Goal: Task Accomplishment & Management: Manage account settings

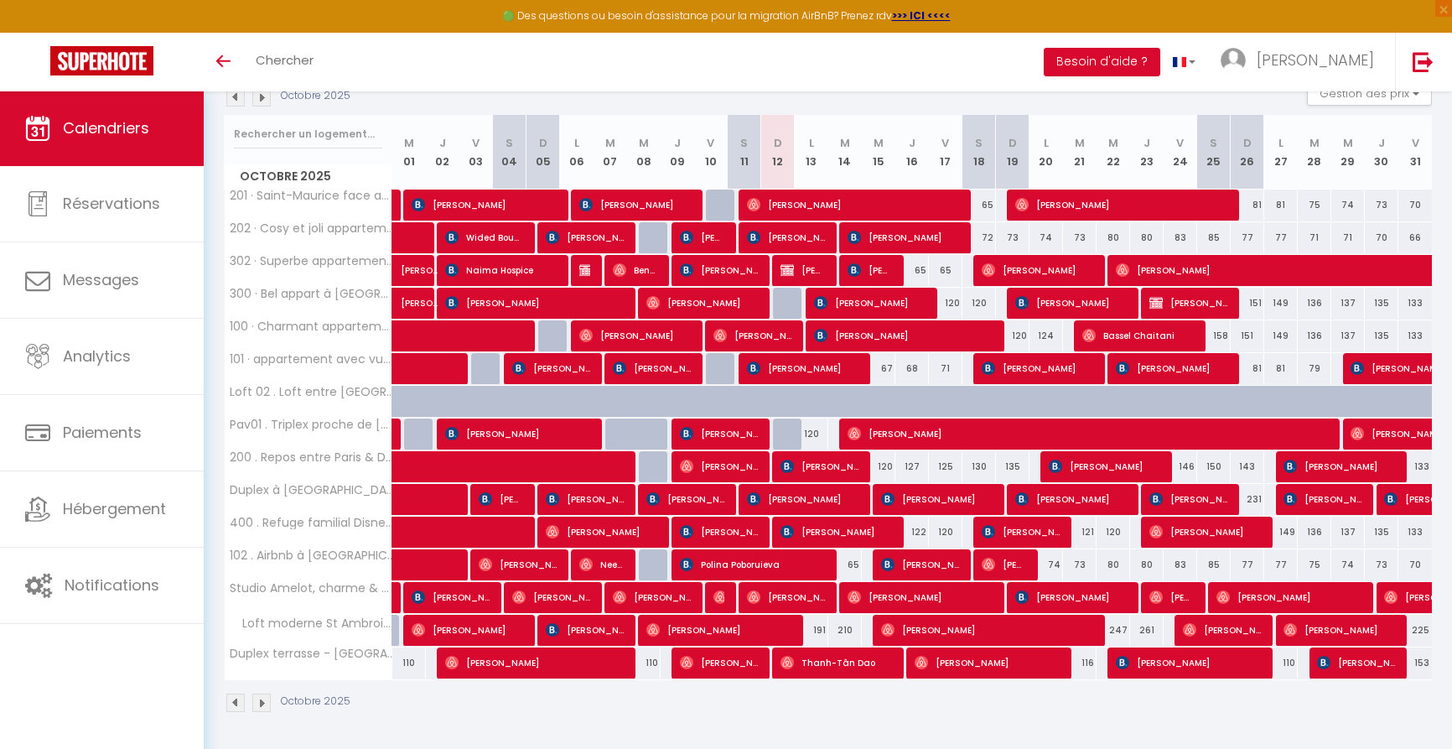
scroll to position [191, 0]
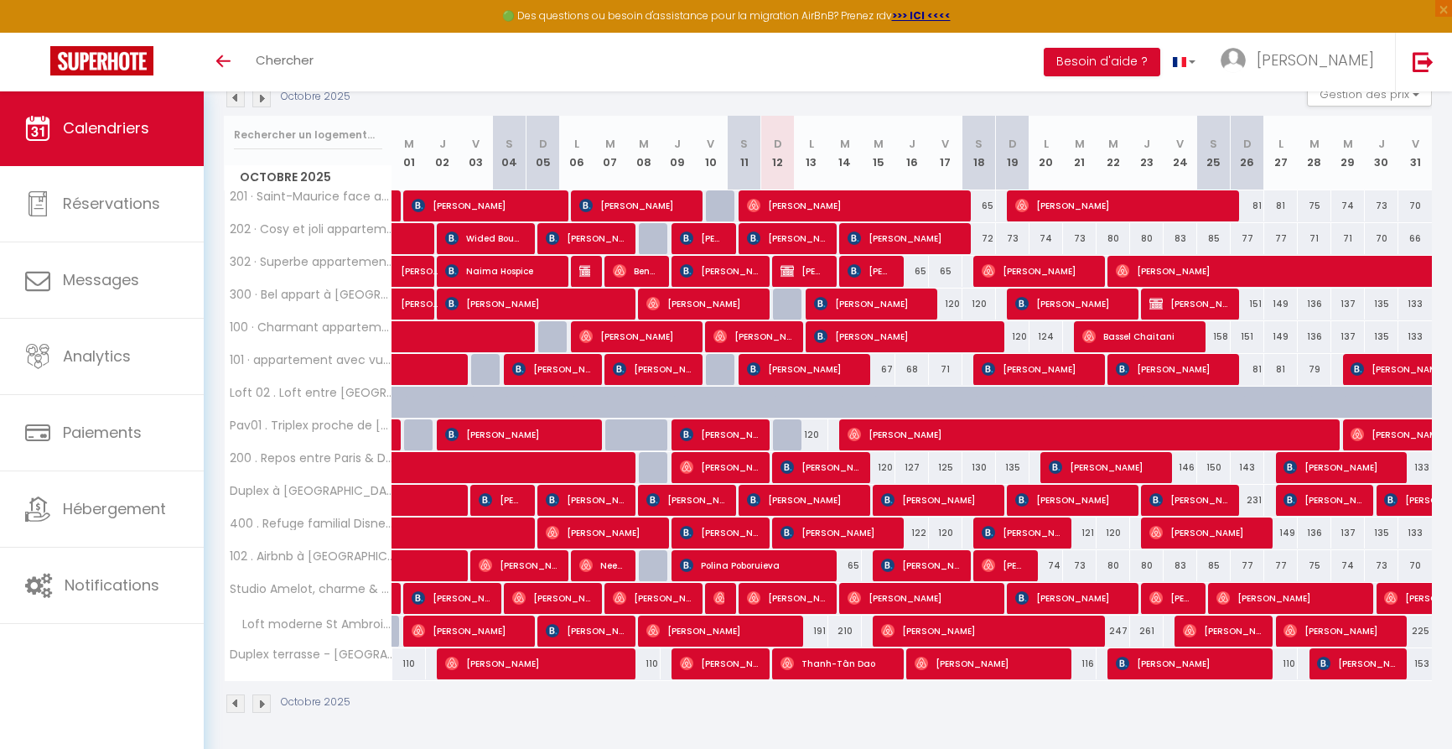
click at [236, 100] on img at bounding box center [235, 98] width 18 height 18
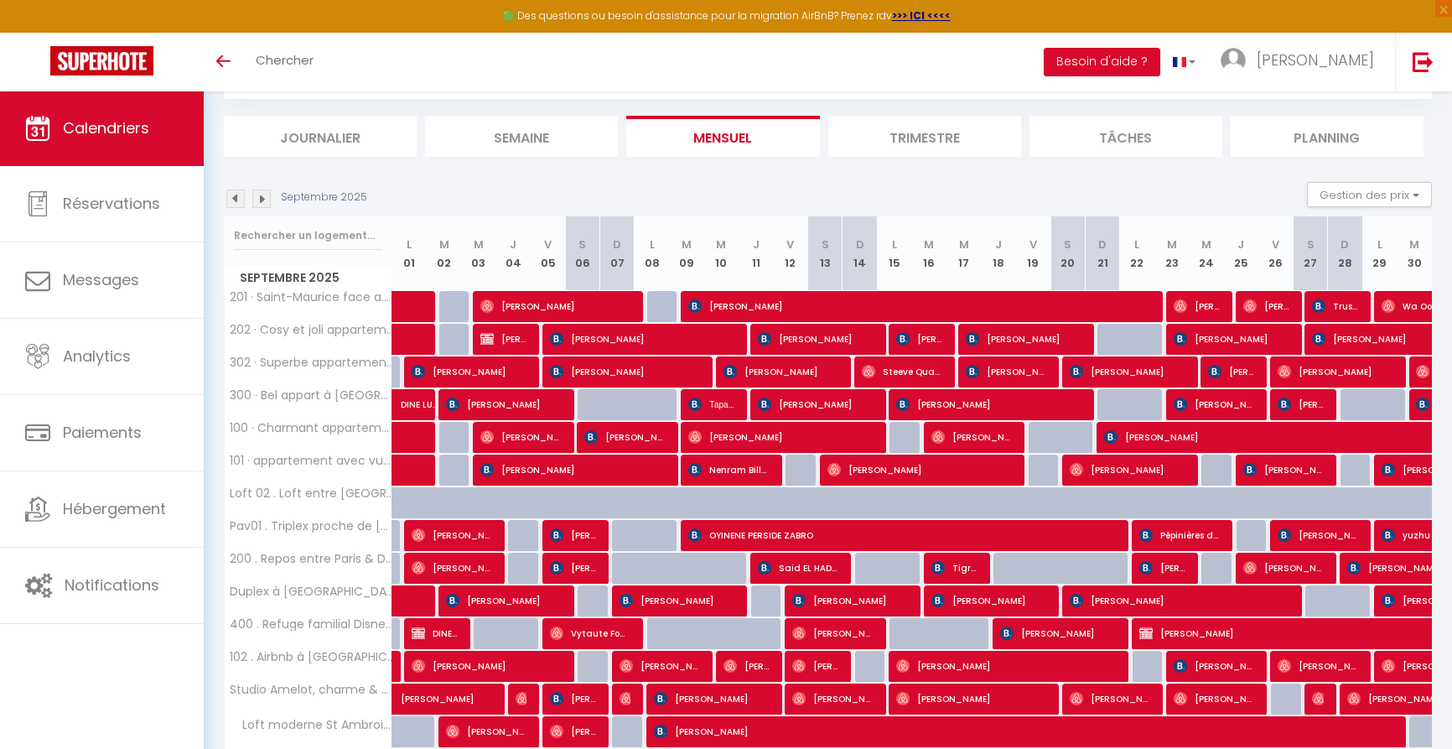
scroll to position [91, 0]
click at [1325, 308] on img at bounding box center [1318, 305] width 13 height 13
select select "OK"
select select "KO"
select select "1"
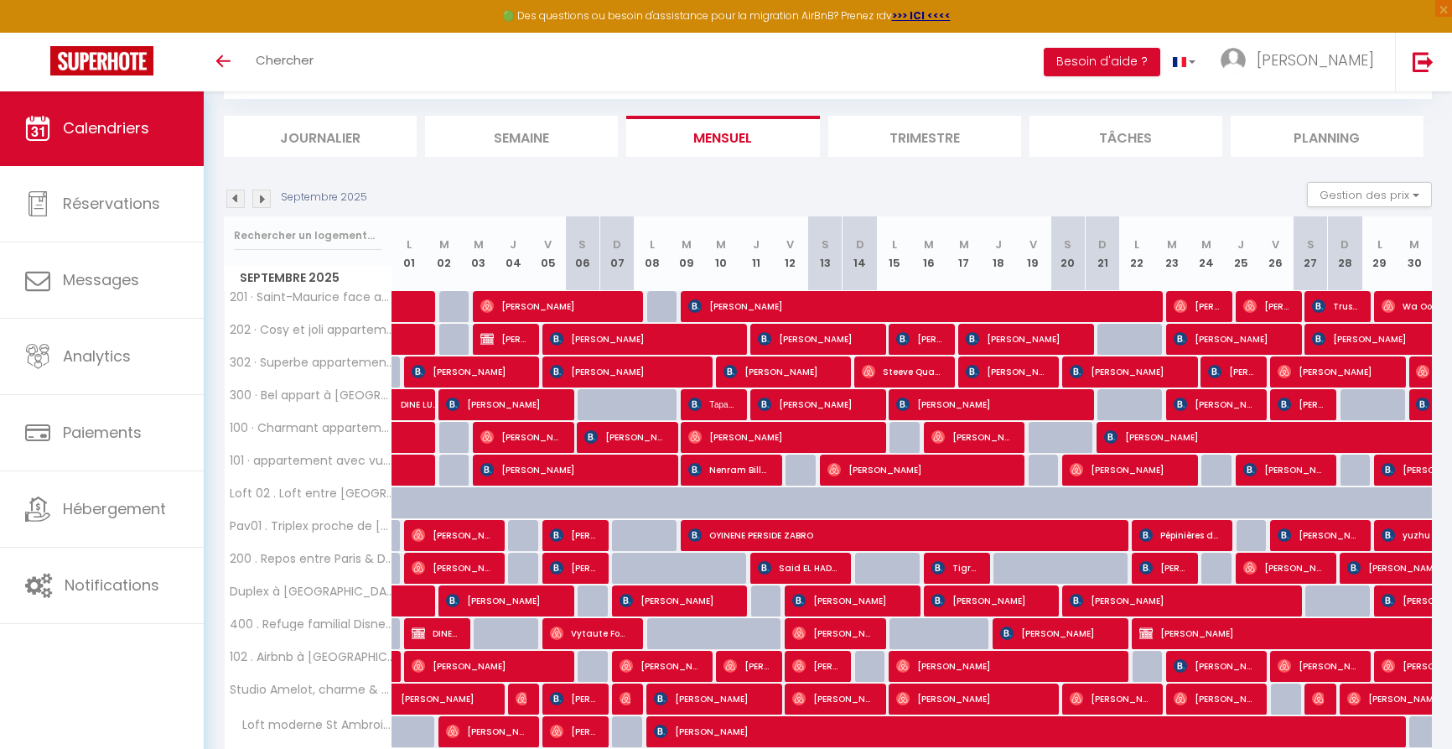
select select "0"
select select "1"
select select
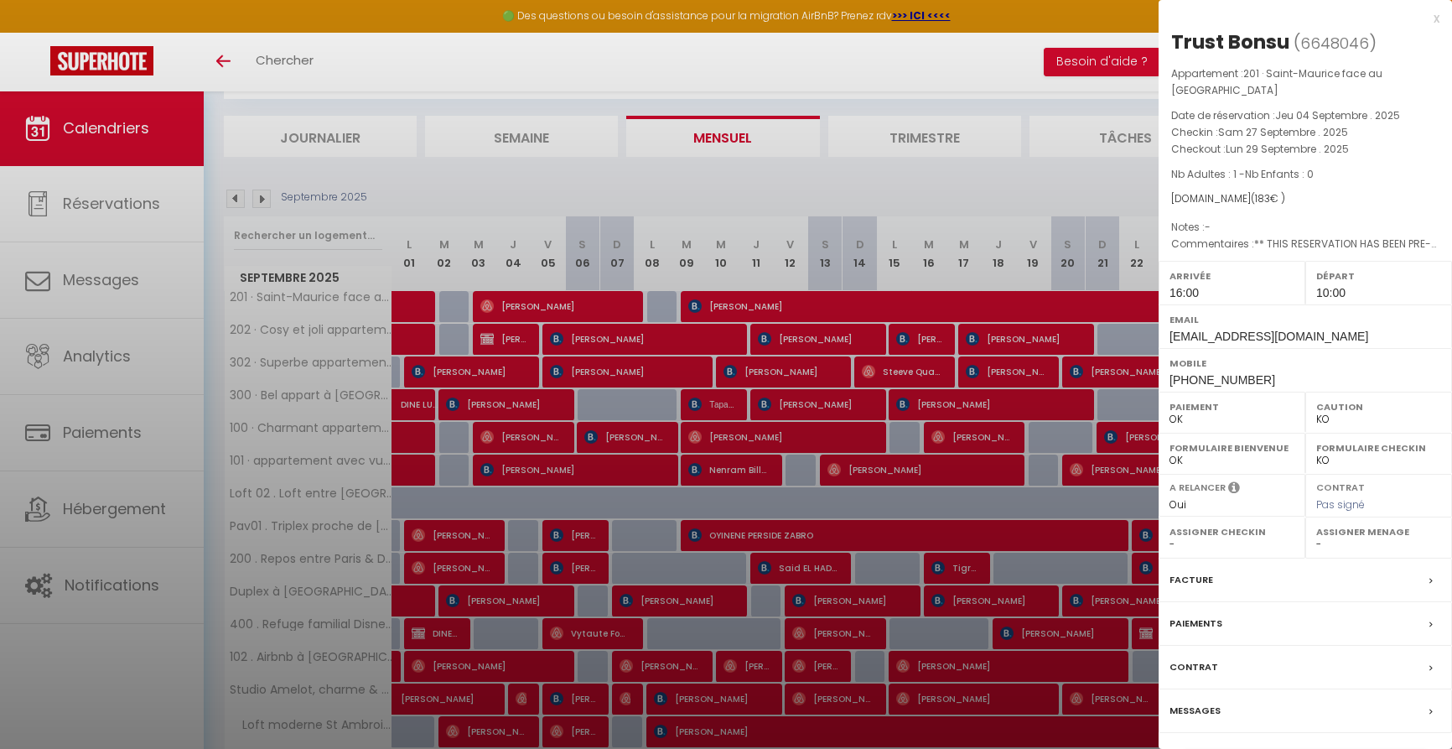
select select "52374"
select select "43033"
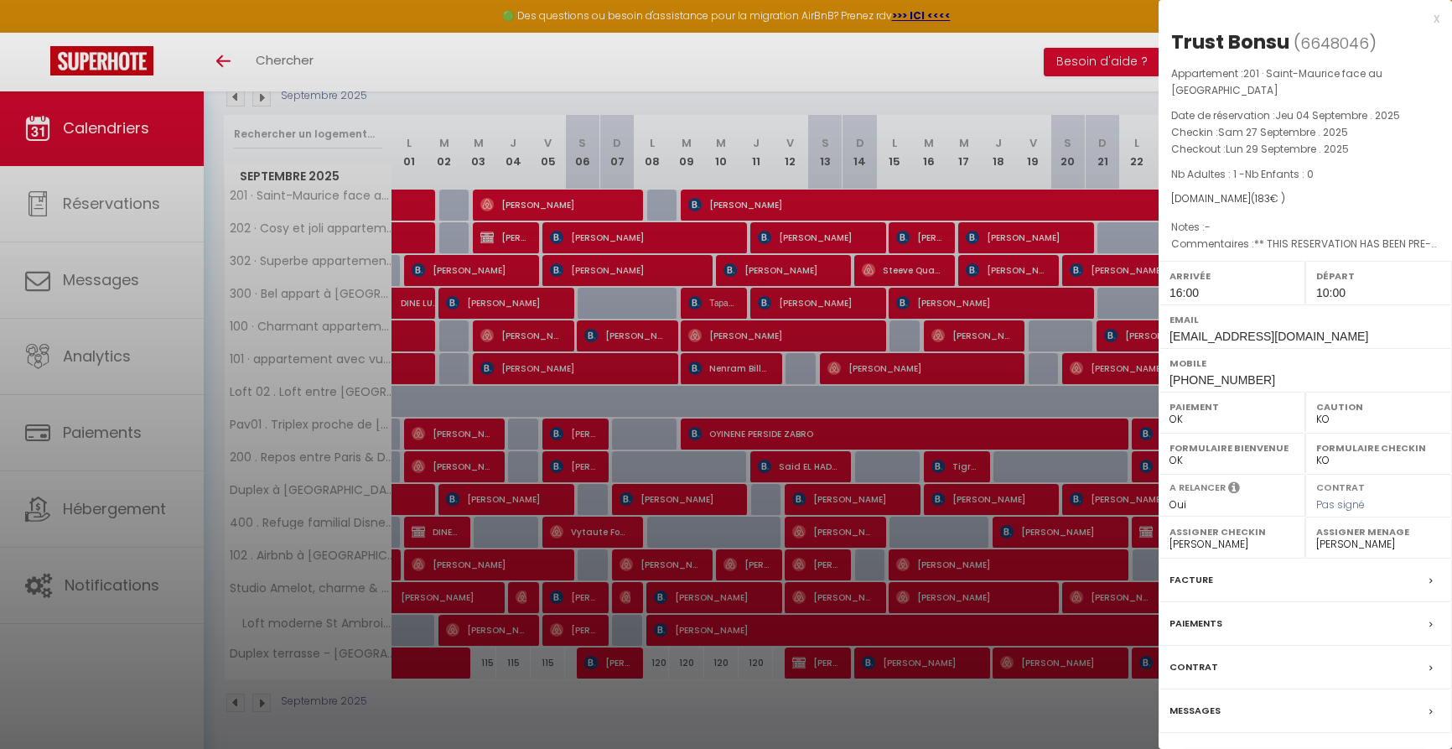
scroll to position [191, 0]
click at [1326, 744] on div "Trust Bonsu ( 6648046 ) Appartement : 201 · Saint-Maurice face au bois de Vince…" at bounding box center [1305, 401] width 293 height 744
click at [1253, 729] on div "Trust Bonsu ( 6648046 ) Appartement : 201 · Saint-Maurice face au bois de Vince…" at bounding box center [1305, 401] width 293 height 744
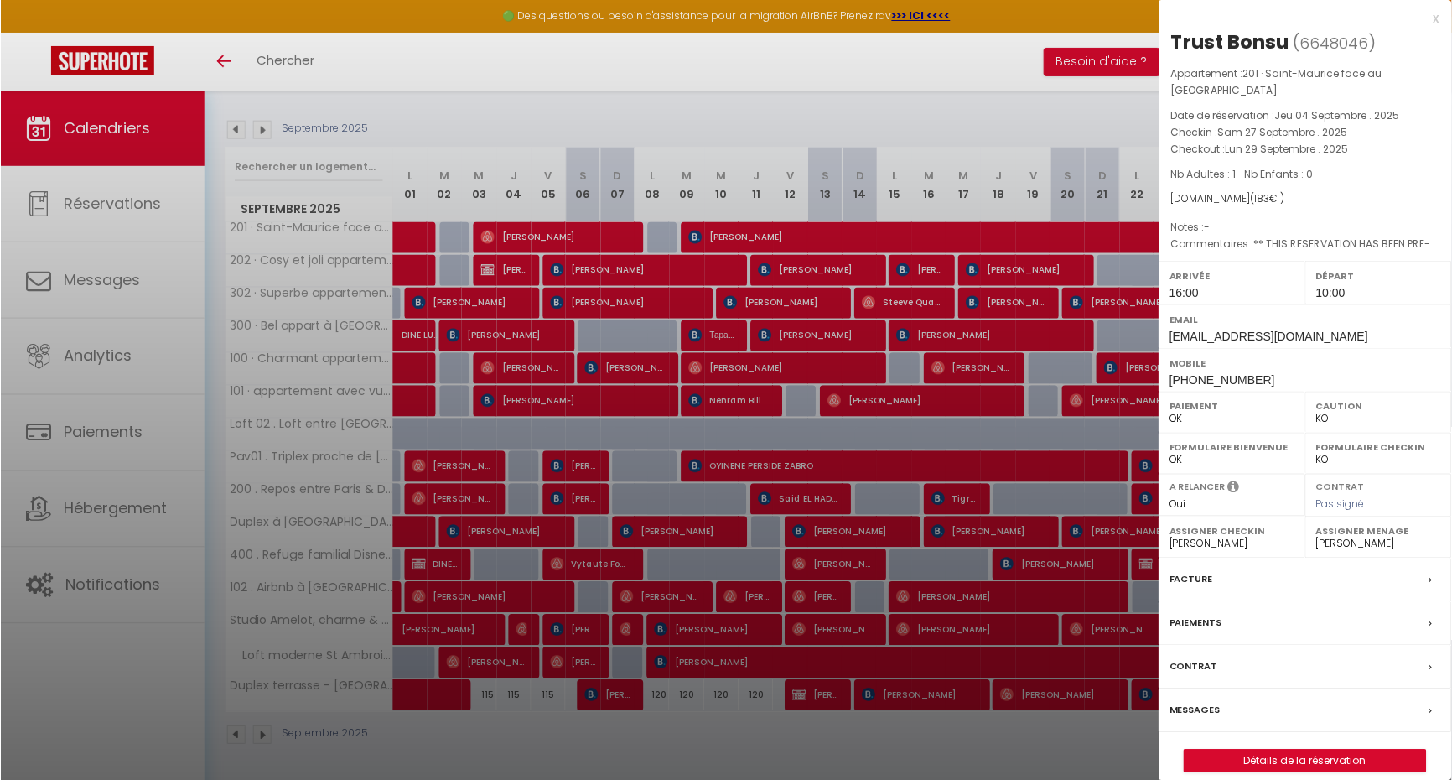
scroll to position [158, 0]
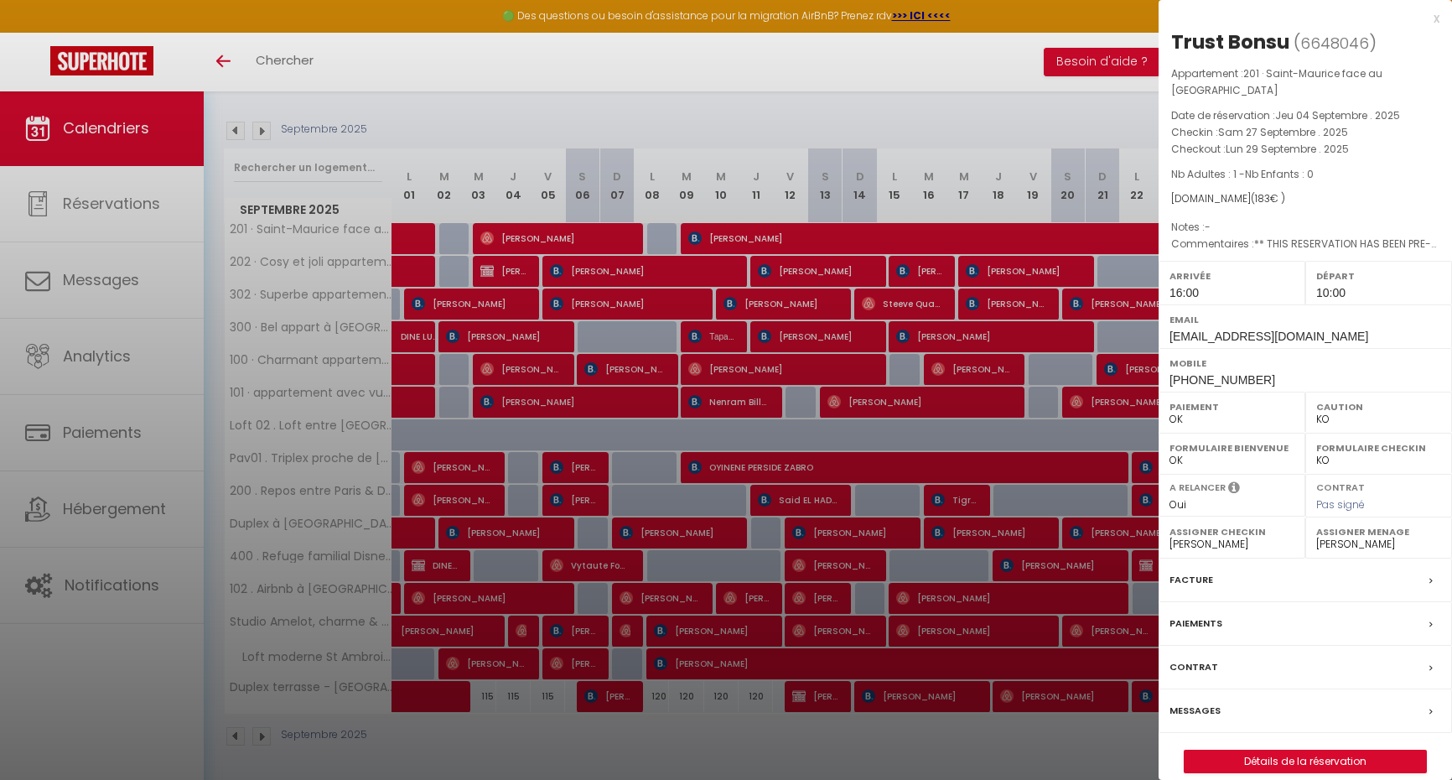
click at [1265, 748] on link "Détails de la réservation" at bounding box center [1305, 761] width 241 height 22
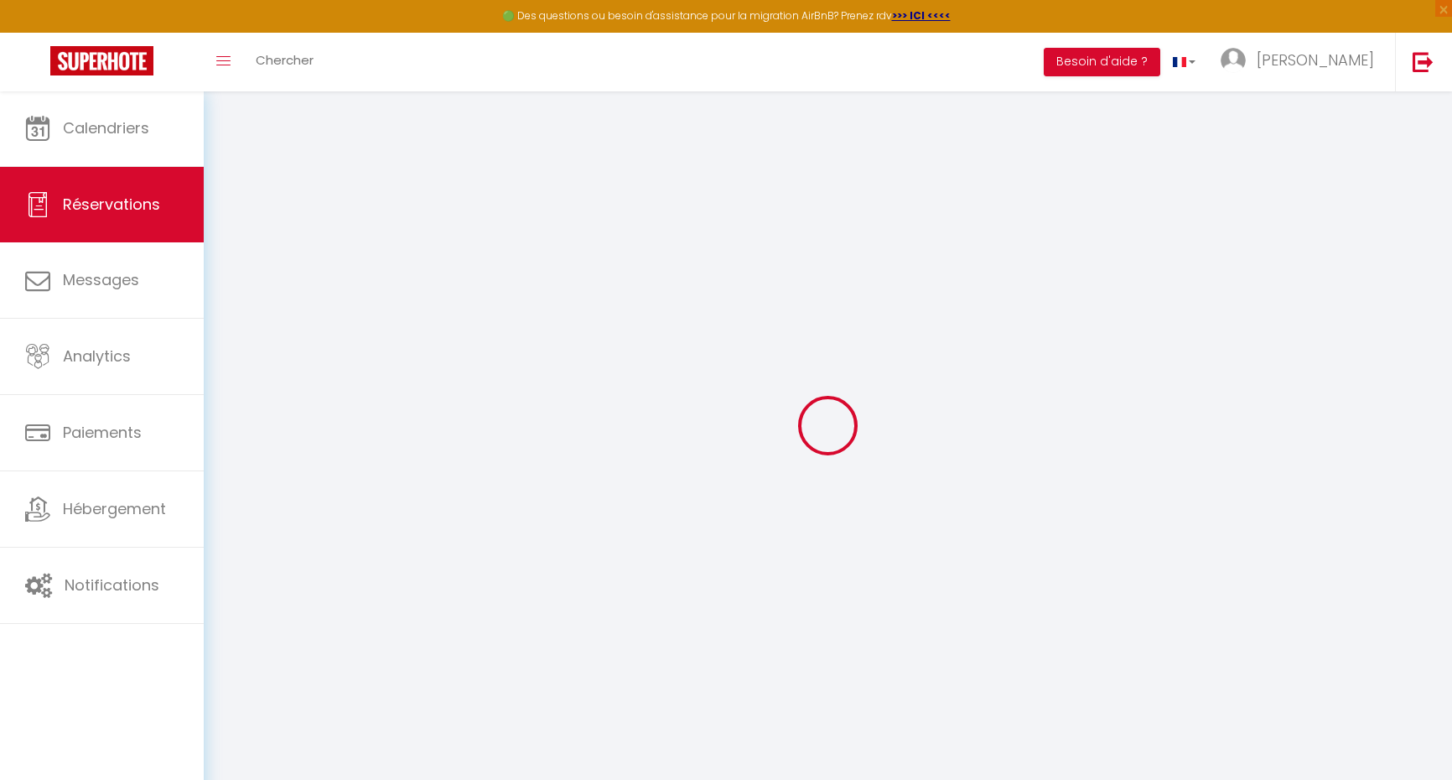
type input "Trust"
type input "Bonsu"
type input "tbonsu.512803@guest.booking.com"
type input "abenatrust0@gmail.com"
type input "+32486690107"
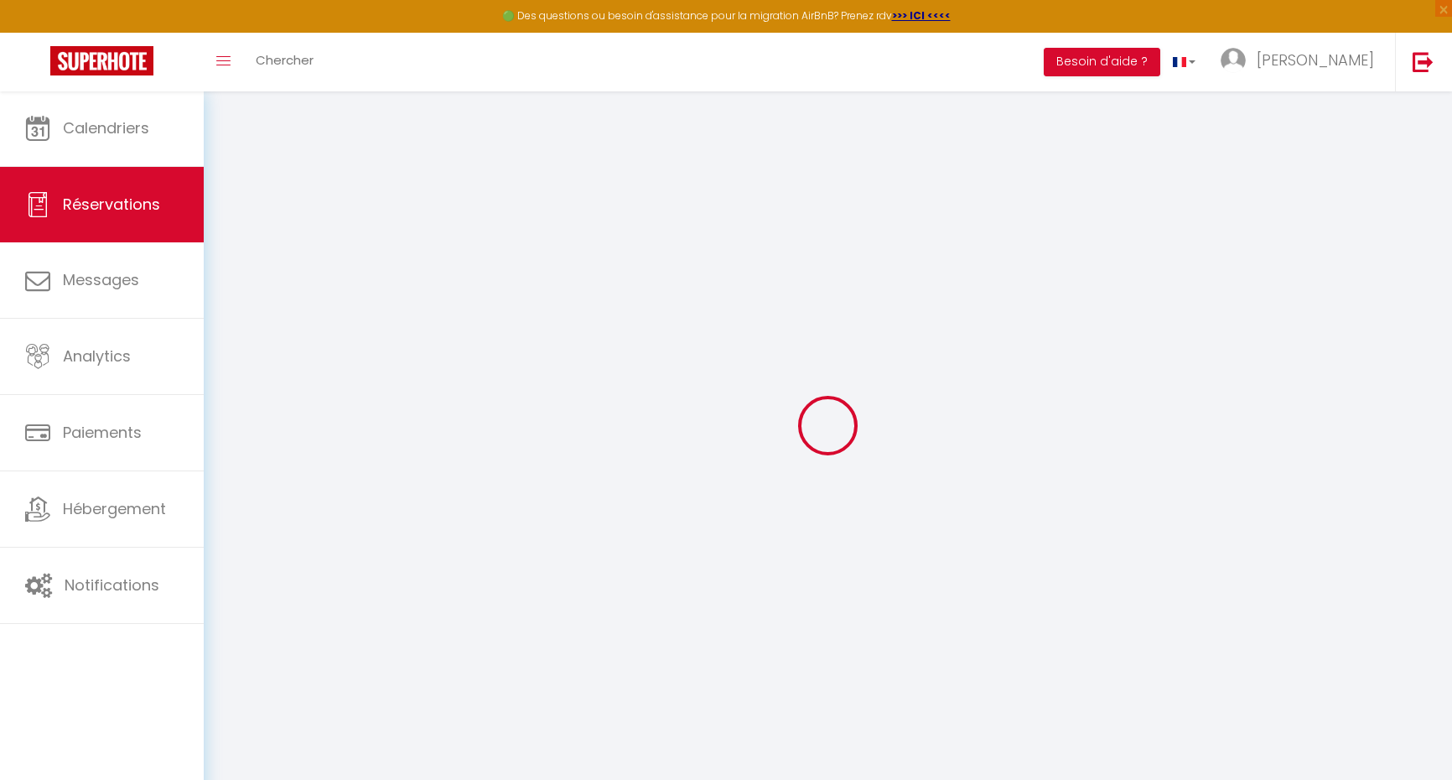
type input "+32486690107"
type input "."
select select "BE"
type input "31.22"
select select "30975"
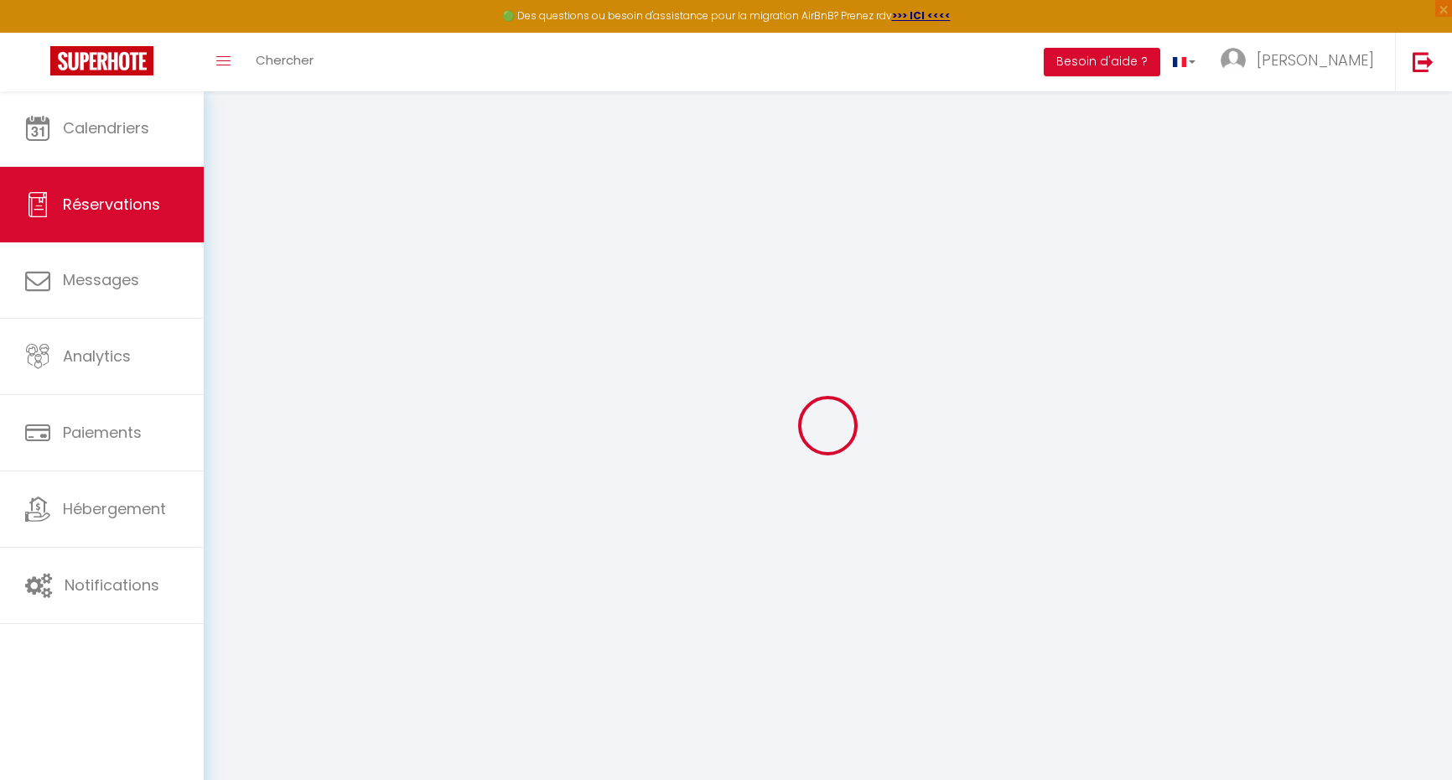
select select "1"
select select
type input "1"
select select "12"
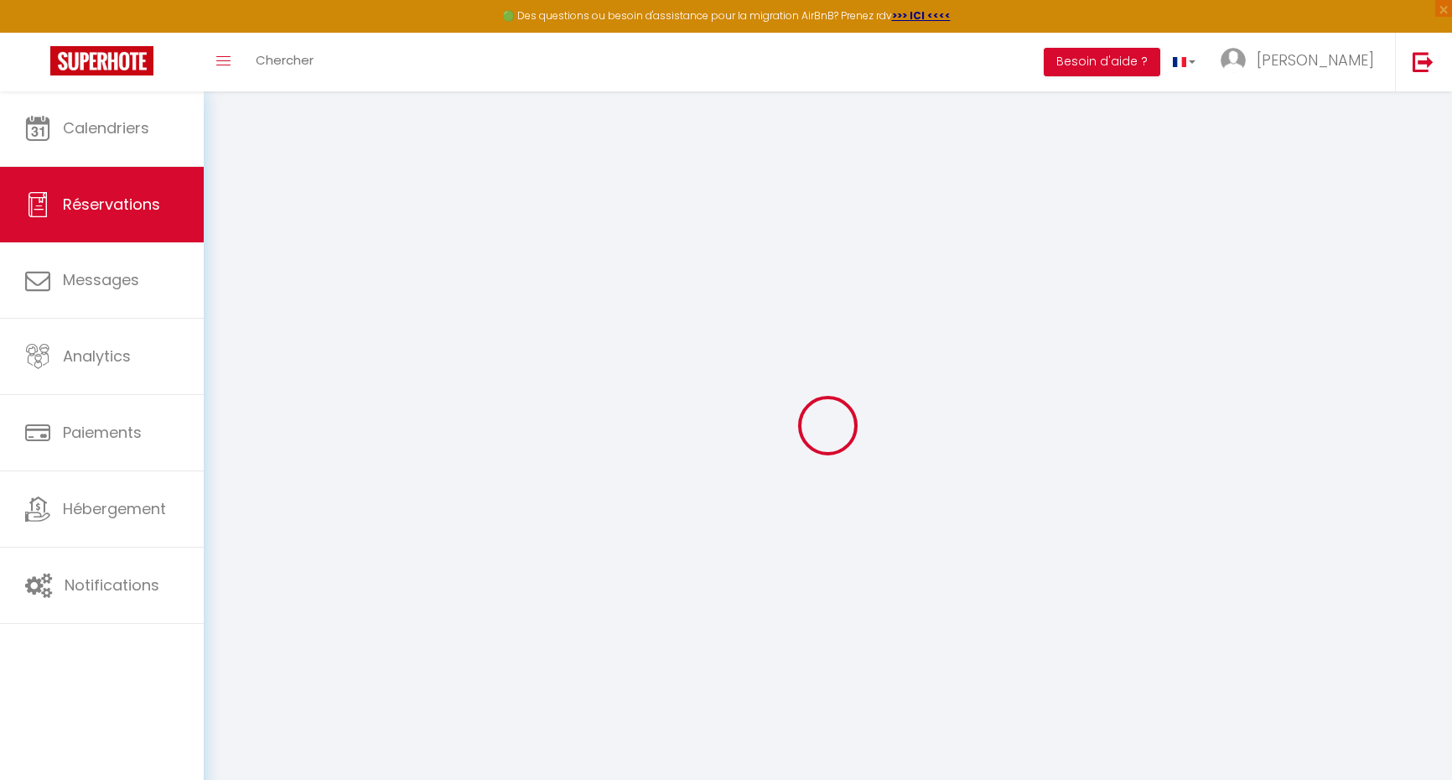
select select
type input "133"
checkbox input "false"
type input "0"
select select "2"
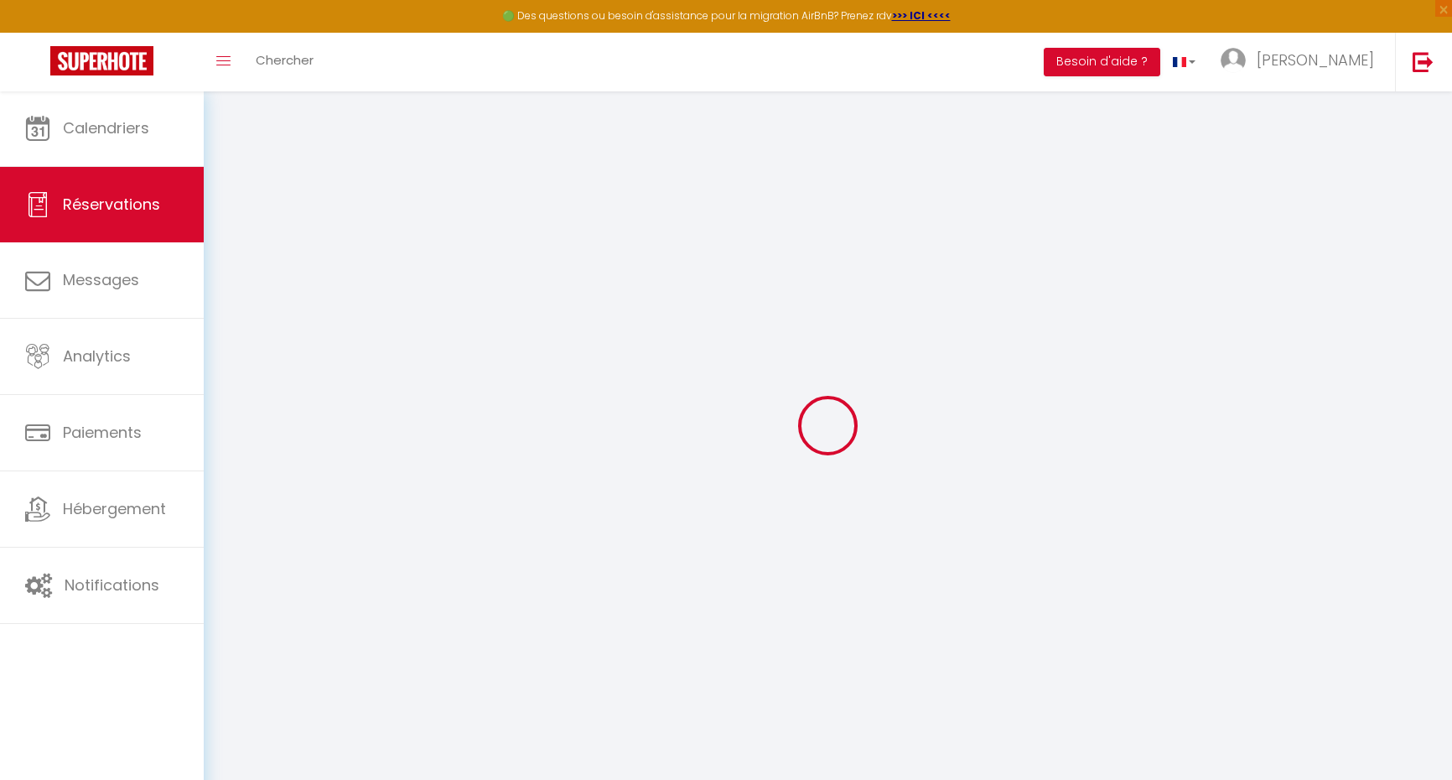
type input "0"
select select
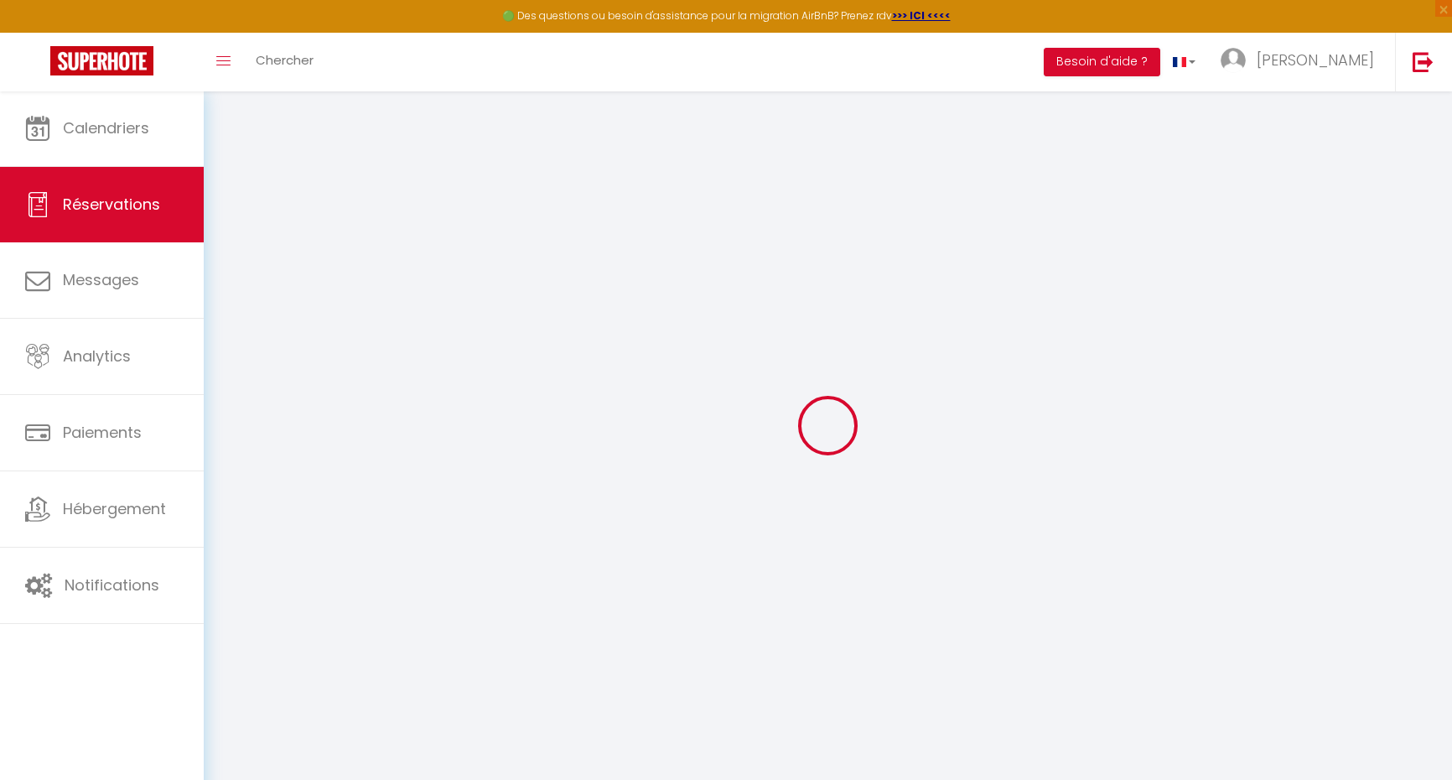
select select "14"
checkbox input "false"
select select
checkbox input "false"
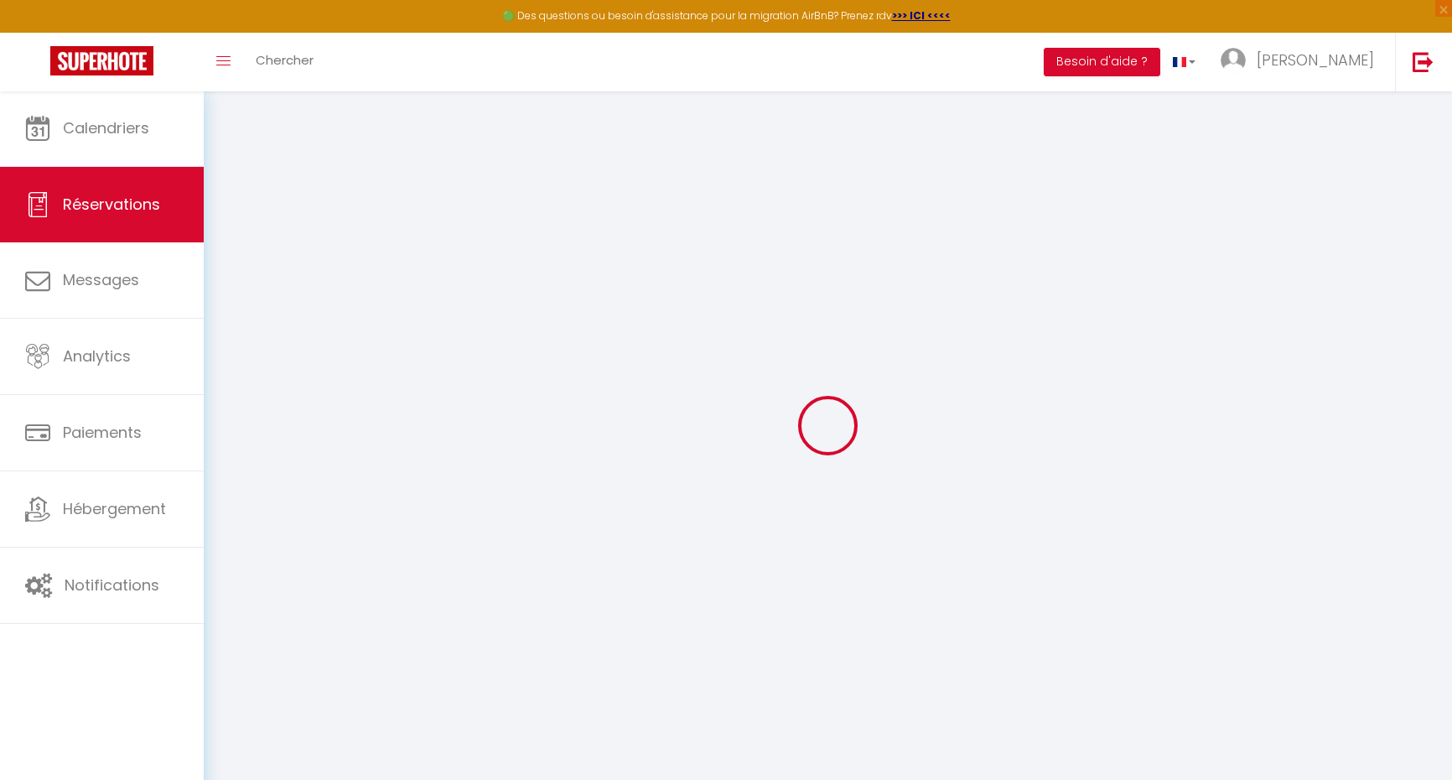
select select
checkbox input "false"
select select
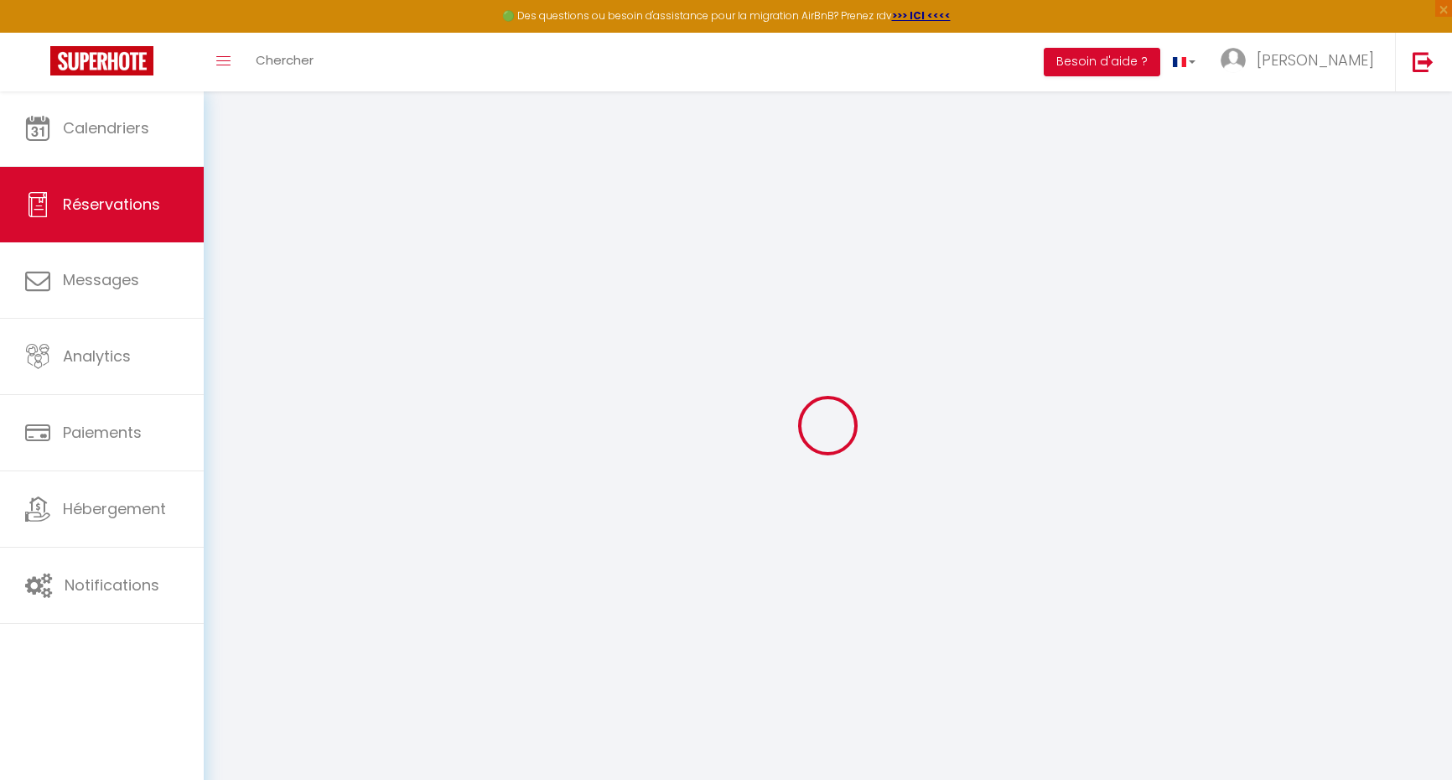
checkbox input "false"
type textarea "** THIS RESERVATION HAS BEEN PRE-PAID ** BOOKING NOTE : Payment charge is EUR 2…"
type input "50"
select select
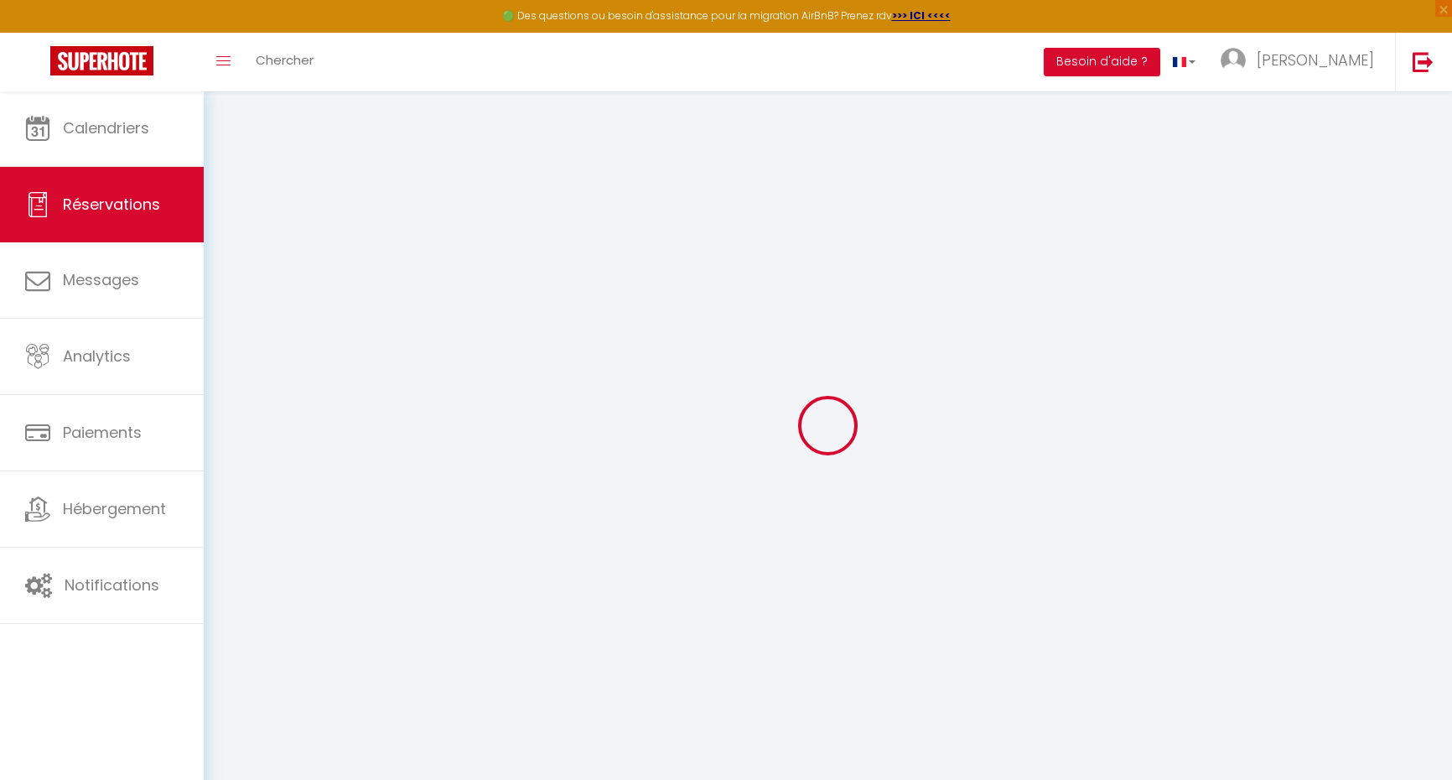
checkbox input "false"
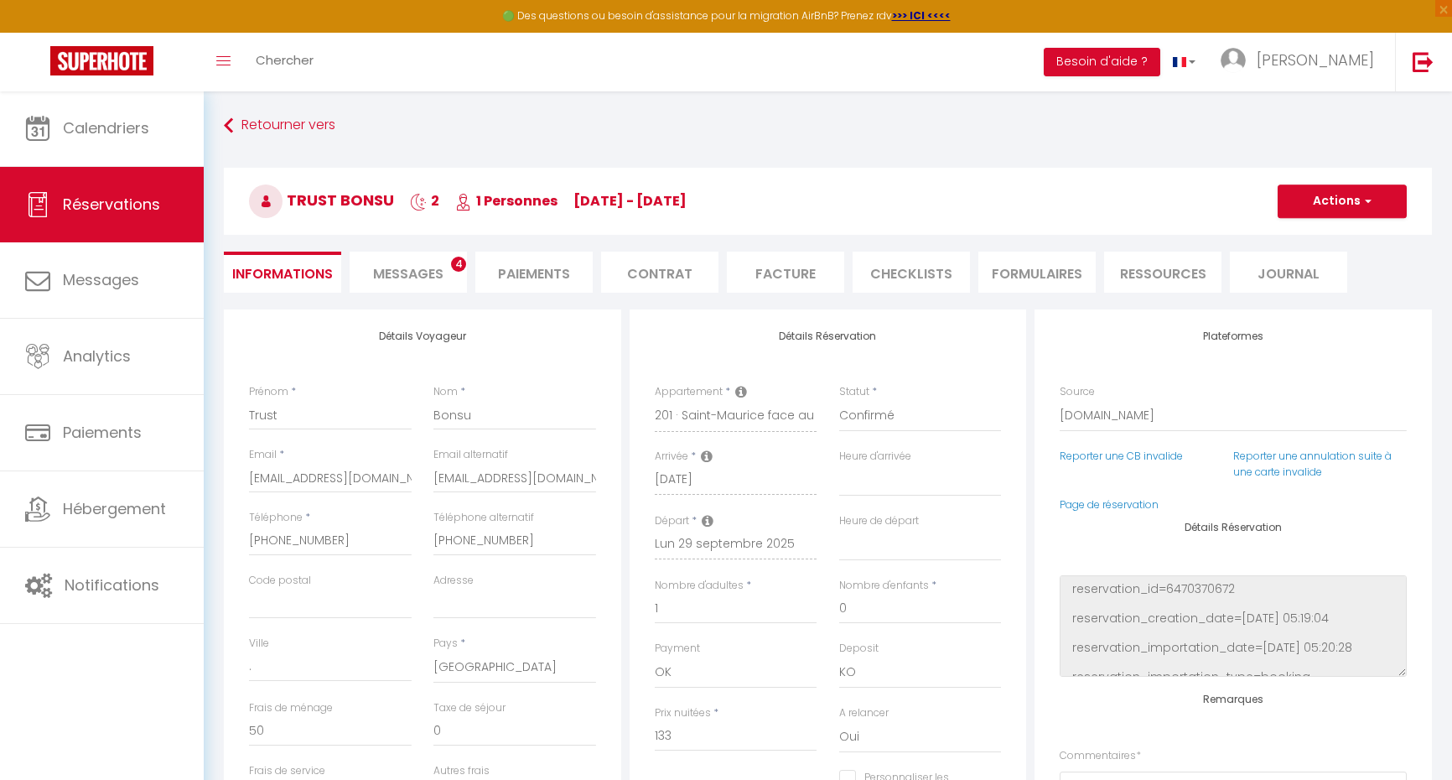
select select "16:00"
select select "10:00"
checkbox input "false"
click at [520, 276] on li "Paiements" at bounding box center [533, 272] width 117 height 41
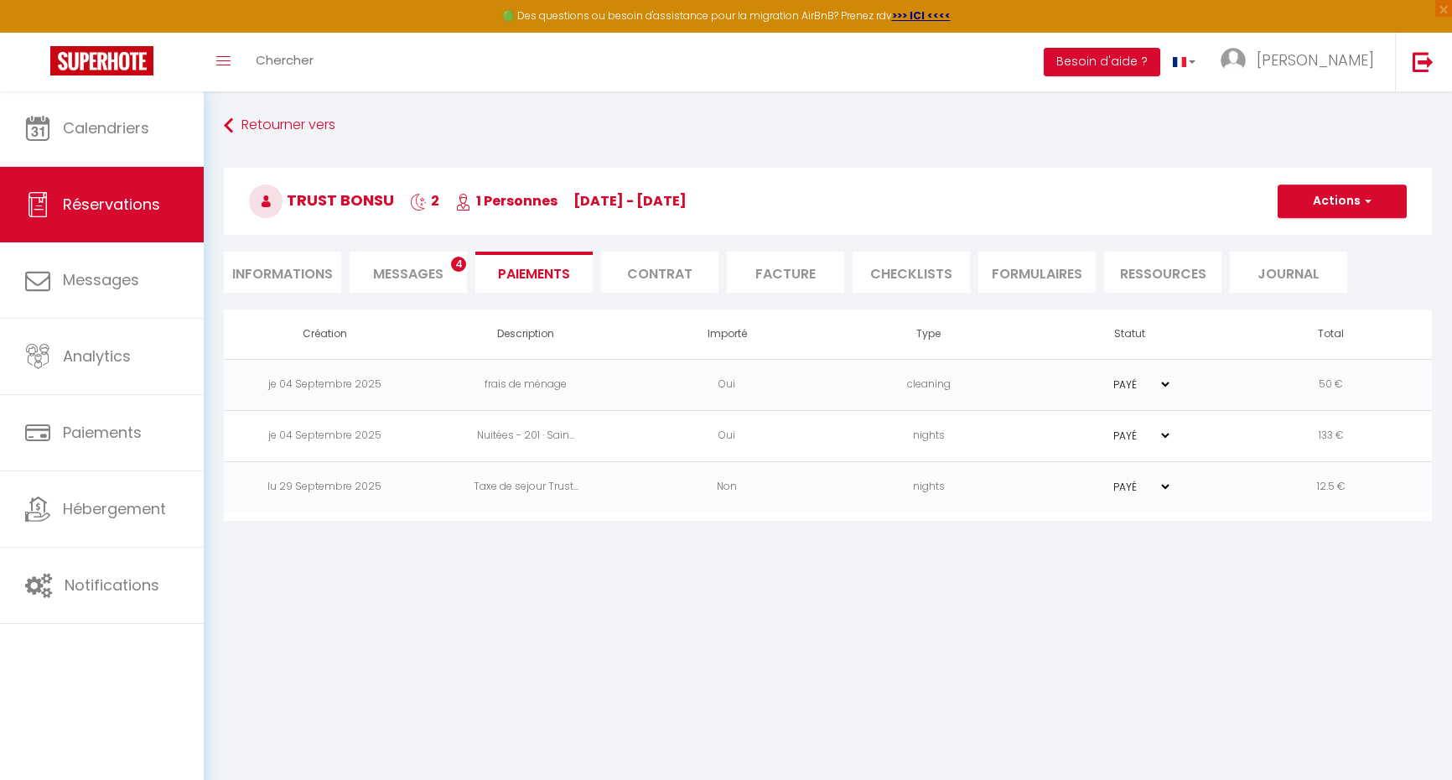
click at [414, 279] on span "Messages" at bounding box center [408, 273] width 70 height 19
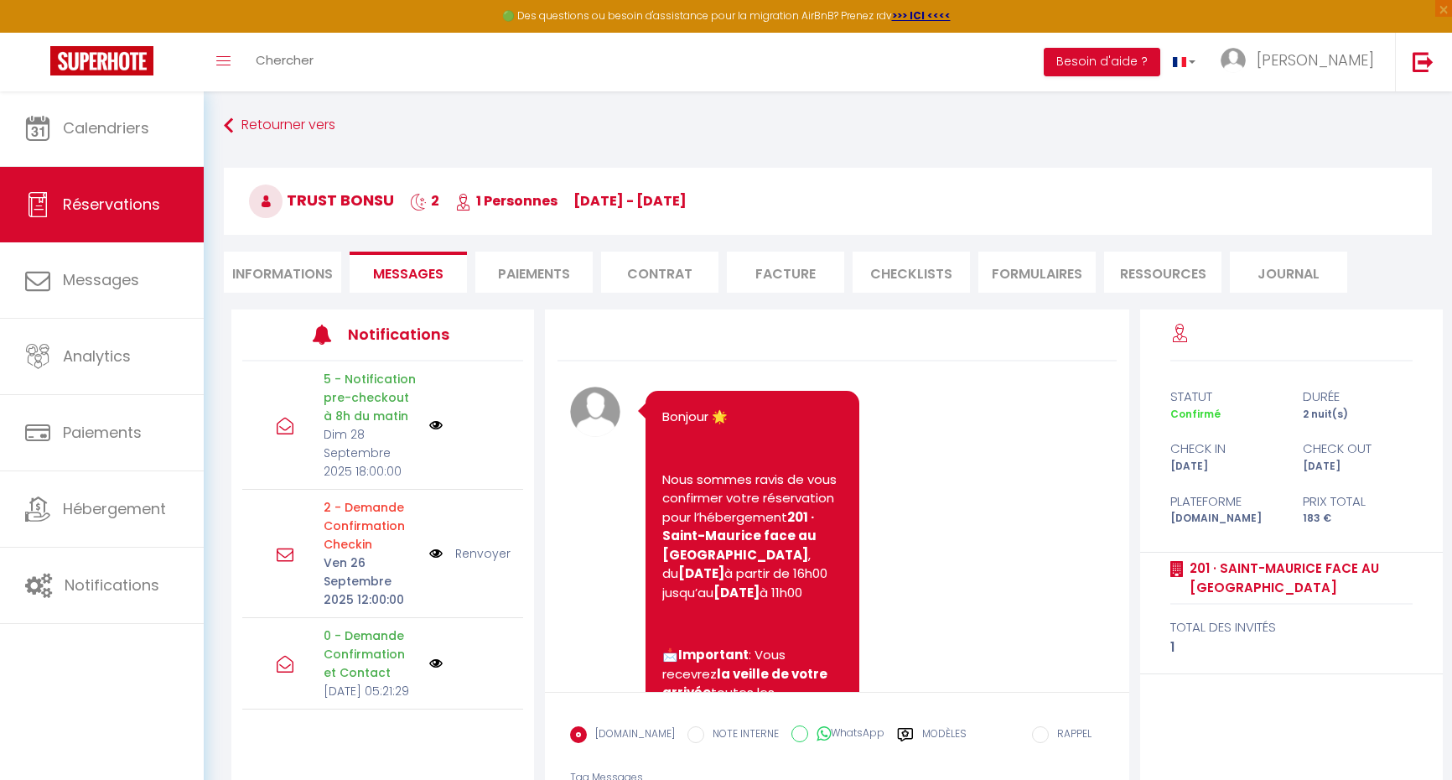
click at [524, 267] on li "Paiements" at bounding box center [533, 272] width 117 height 41
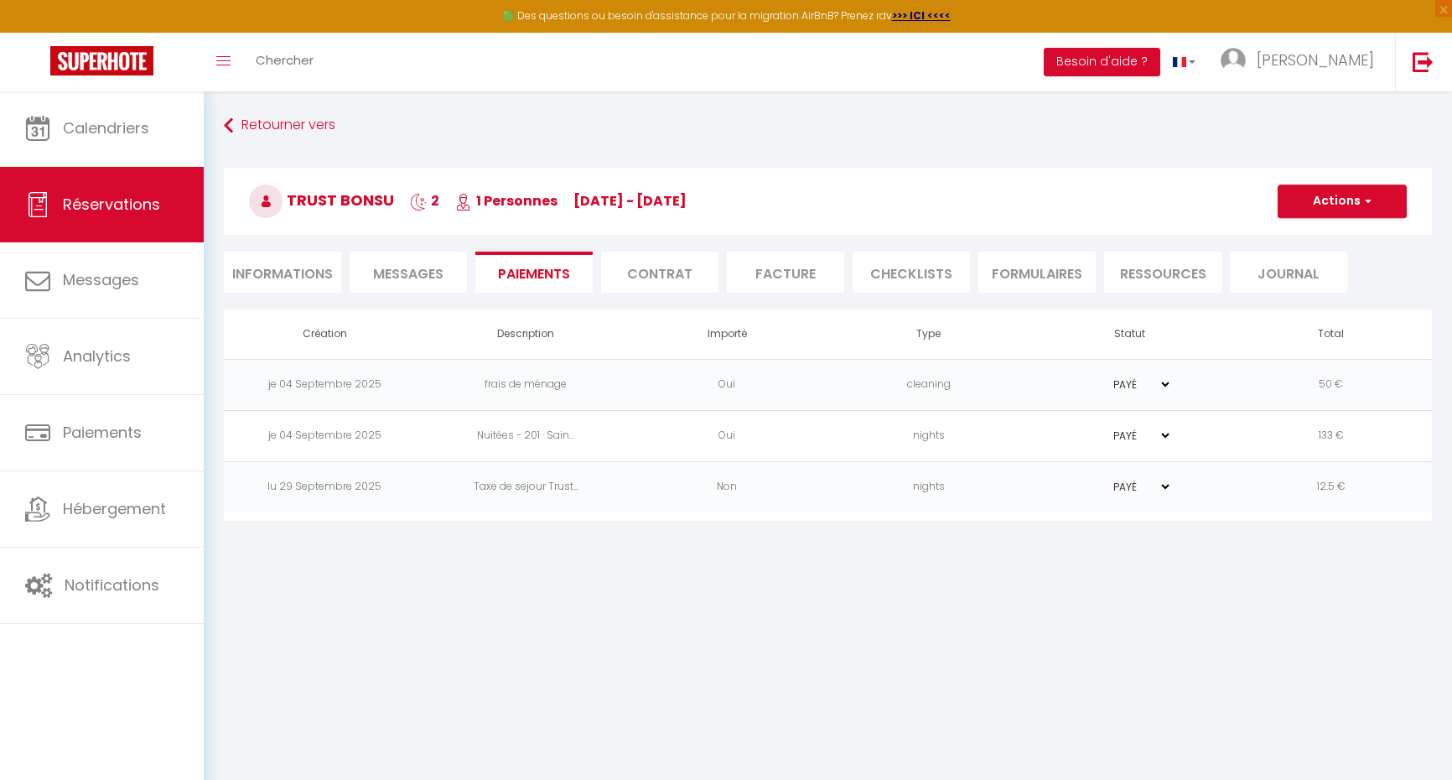
click at [1342, 199] on button "Actions" at bounding box center [1342, 201] width 129 height 34
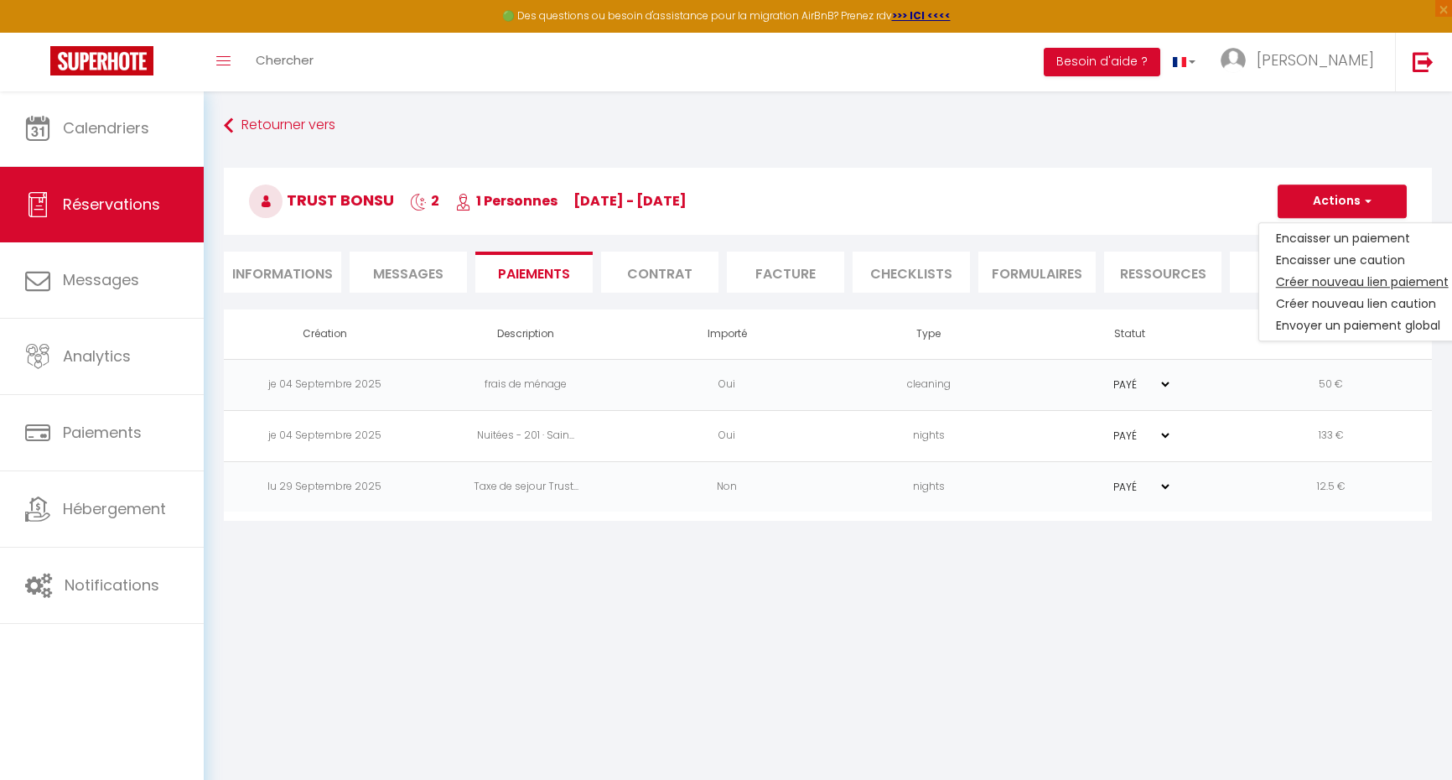
click at [1359, 282] on link "Créer nouveau lien paiement" at bounding box center [1362, 282] width 206 height 22
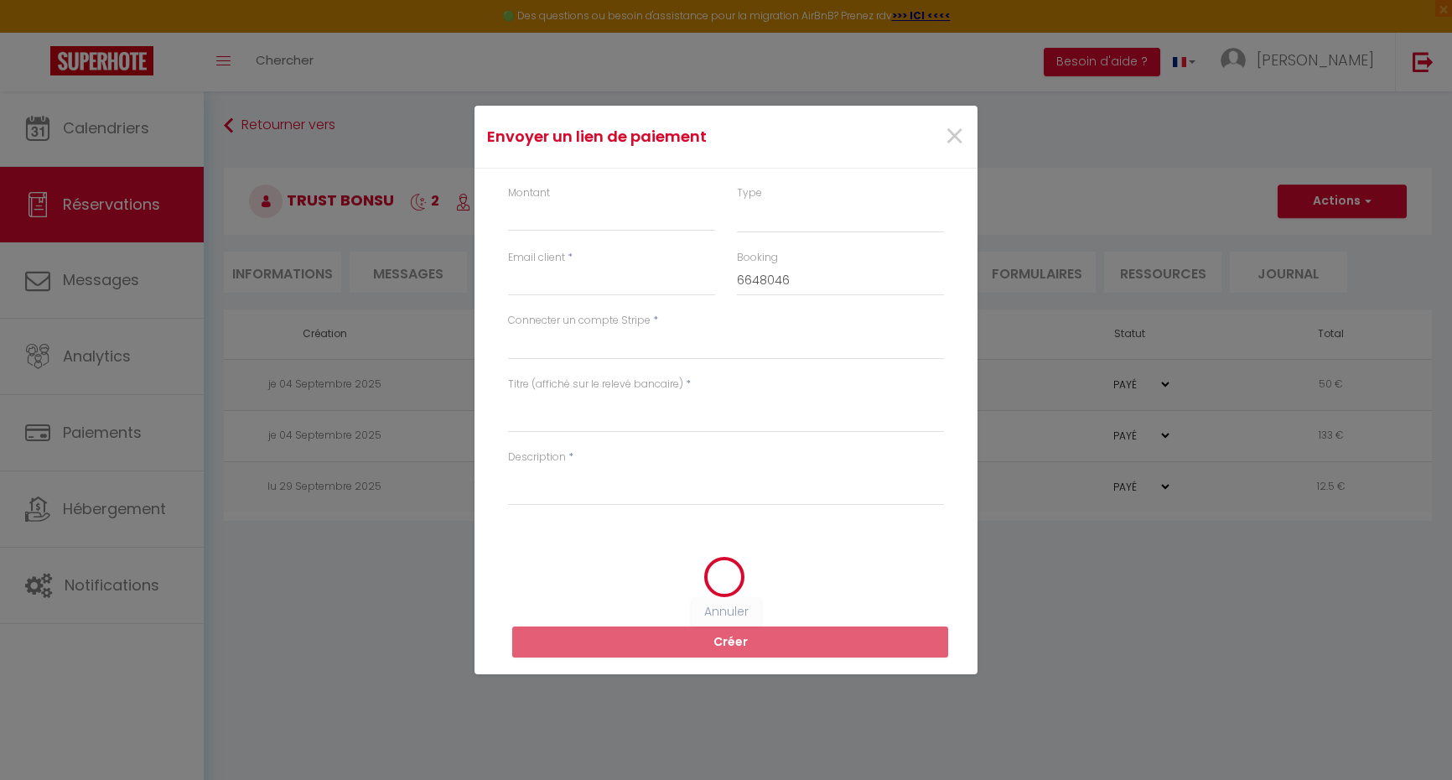
select select "nights"
type input "tbonsu.512803@guest.booking.com"
select select "7527"
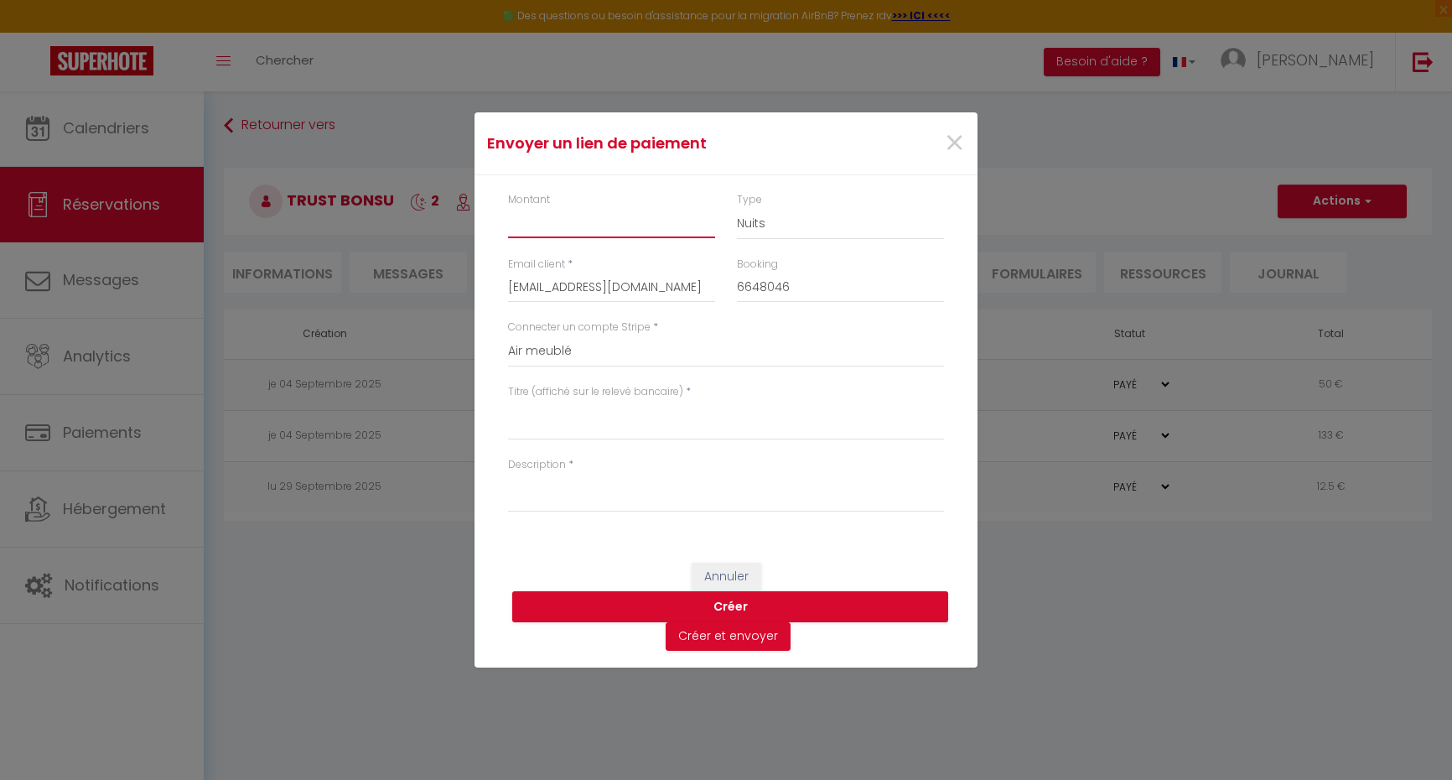
click at [608, 235] on input "Montant" at bounding box center [611, 223] width 207 height 30
type input "30"
select select "other"
click at [630, 423] on textarea "Titre (affiché sur le relevé bancaire)" at bounding box center [726, 420] width 436 height 40
paste textarea "auto_awesome Essayez avec : frais d'expédition mondial relay 32 / 5 000 global …"
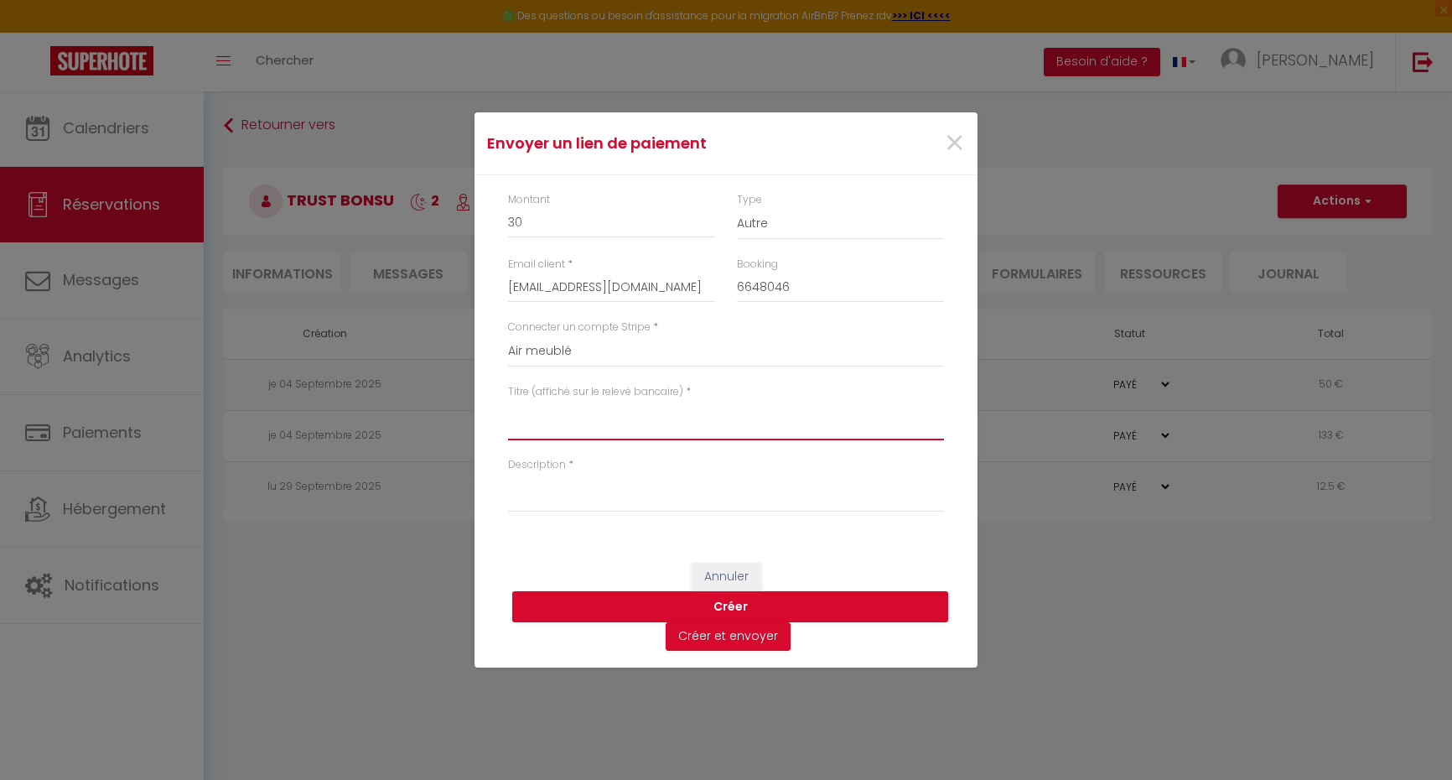
type textarea "auto_awesome Essayez avec : frais d'expédition mondial relay 32 / 5 000 global …"
drag, startPoint x: 508, startPoint y: 423, endPoint x: 566, endPoint y: 444, distance: 61.5
click at [566, 444] on div "Titre (affiché sur le relevé bancaire) * auto_awesome Essayez avec : frais d'ex…" at bounding box center [726, 420] width 458 height 73
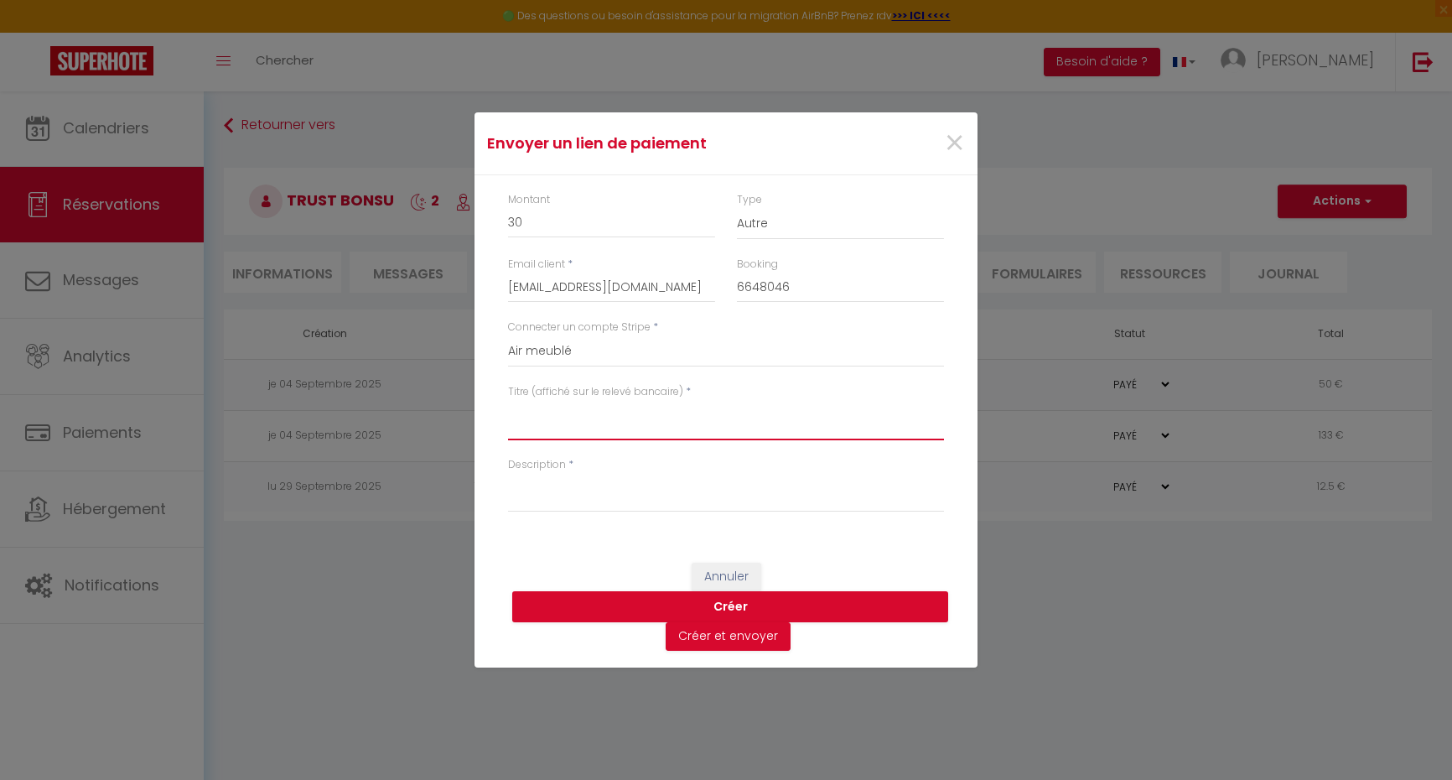
paste textarea "global relay shipping costs"
drag, startPoint x: 545, startPoint y: 412, endPoint x: 681, endPoint y: 449, distance: 140.7
click at [545, 412] on textarea "global relay shipping costs" at bounding box center [726, 420] width 436 height 40
click at [708, 418] on textarea "global relay shipping costs" at bounding box center [726, 420] width 436 height 40
type textarea "global relay shipping costs"
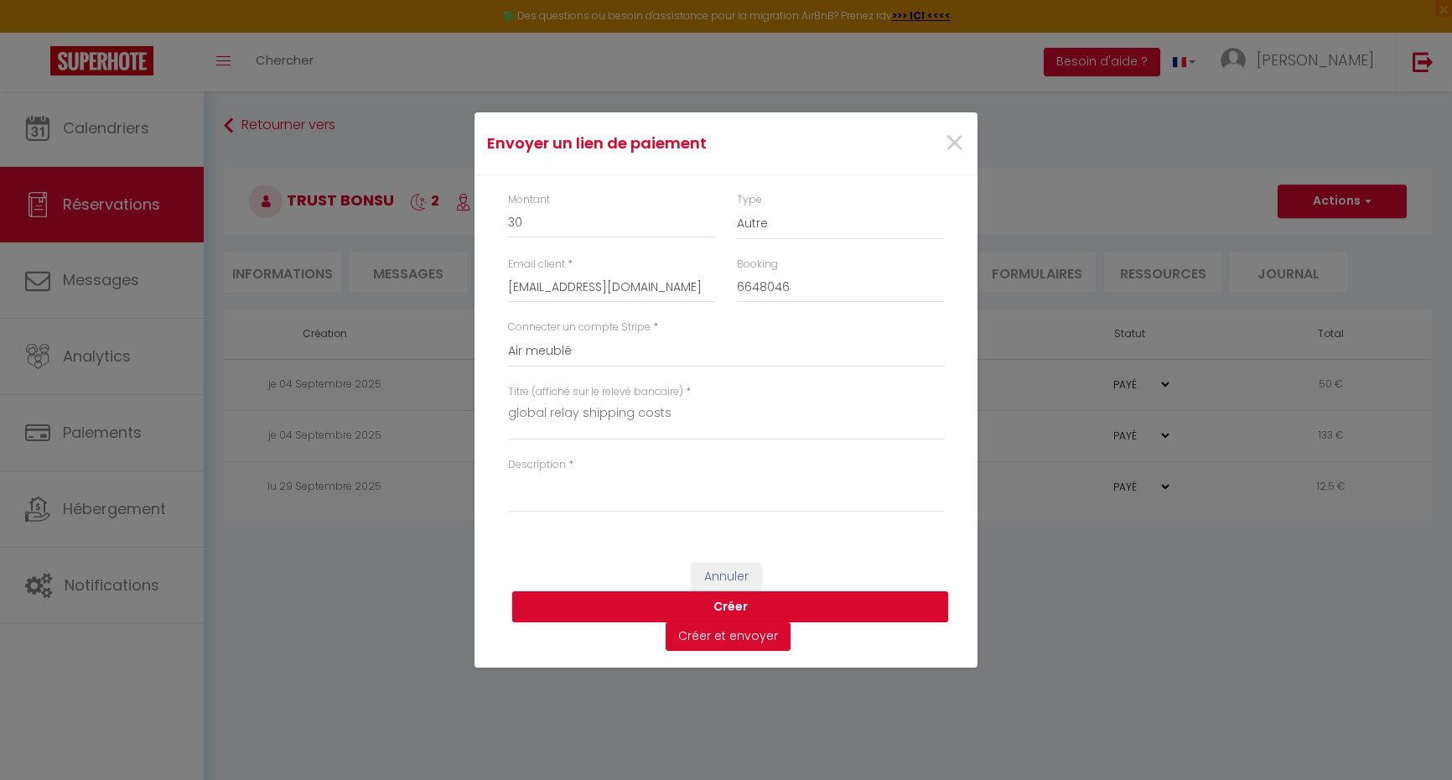
click at [619, 517] on div "Description *" at bounding box center [726, 493] width 458 height 73
click at [610, 507] on textarea "Description" at bounding box center [726, 492] width 436 height 40
paste textarea "global relay shipping costs"
drag, startPoint x: 682, startPoint y: 422, endPoint x: 734, endPoint y: 428, distance: 51.5
click at [686, 422] on textarea "global relay shipping costs" at bounding box center [726, 420] width 436 height 40
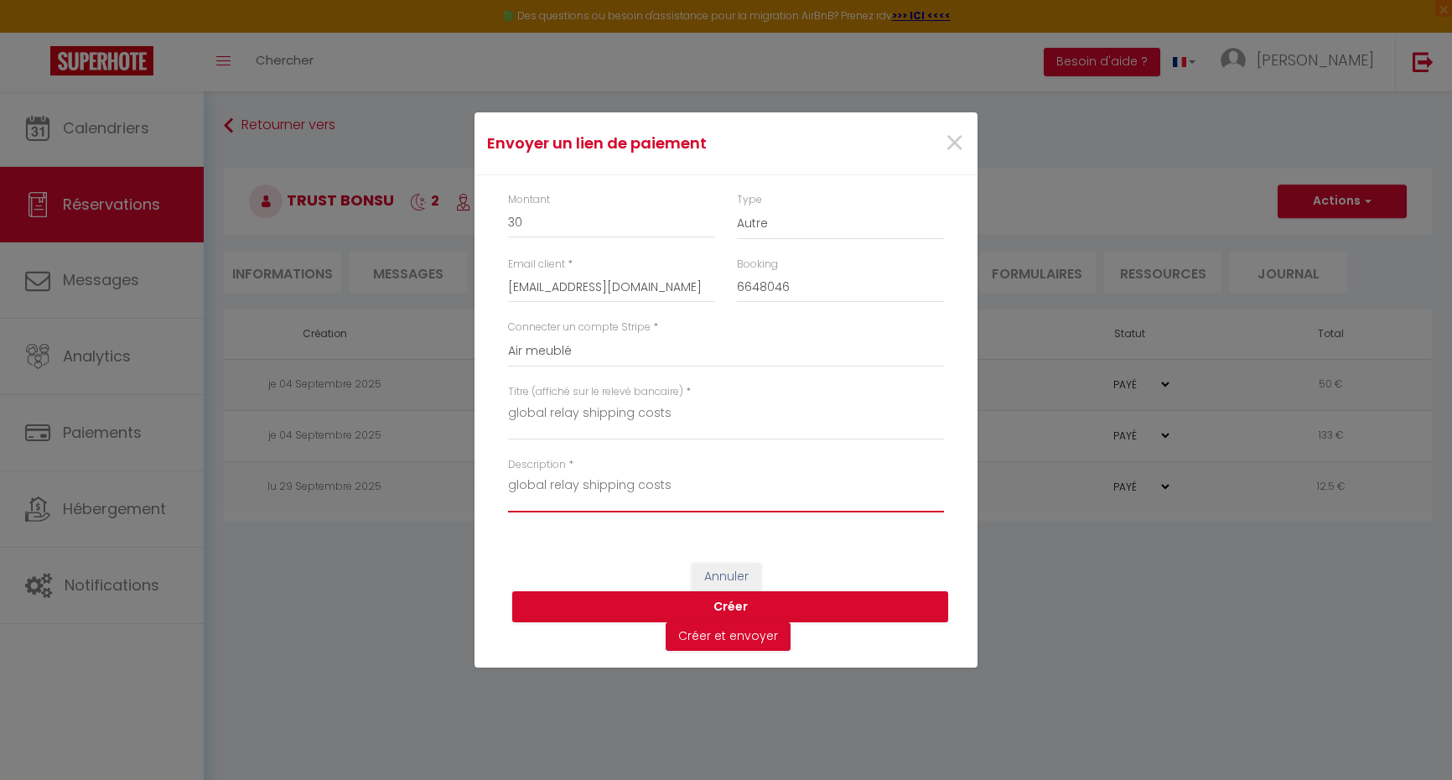
click at [689, 494] on textarea "global relay shipping costs" at bounding box center [726, 492] width 436 height 40
click at [727, 485] on textarea "global relay shipping costs Trust Bonnsu" at bounding box center [726, 492] width 436 height 40
click at [807, 530] on div "Montant 30 Type Nuits Frais de ménage Taxe de séjour Autre Email client * tbons…" at bounding box center [726, 360] width 503 height 371
click at [789, 490] on textarea "global relay shipping costs Trust Bonsu" at bounding box center [726, 492] width 436 height 40
type textarea "global relay shipping costs Trust [PERSON_NAME] [GEOGRAPHIC_DATA][PERSON_NAME]"
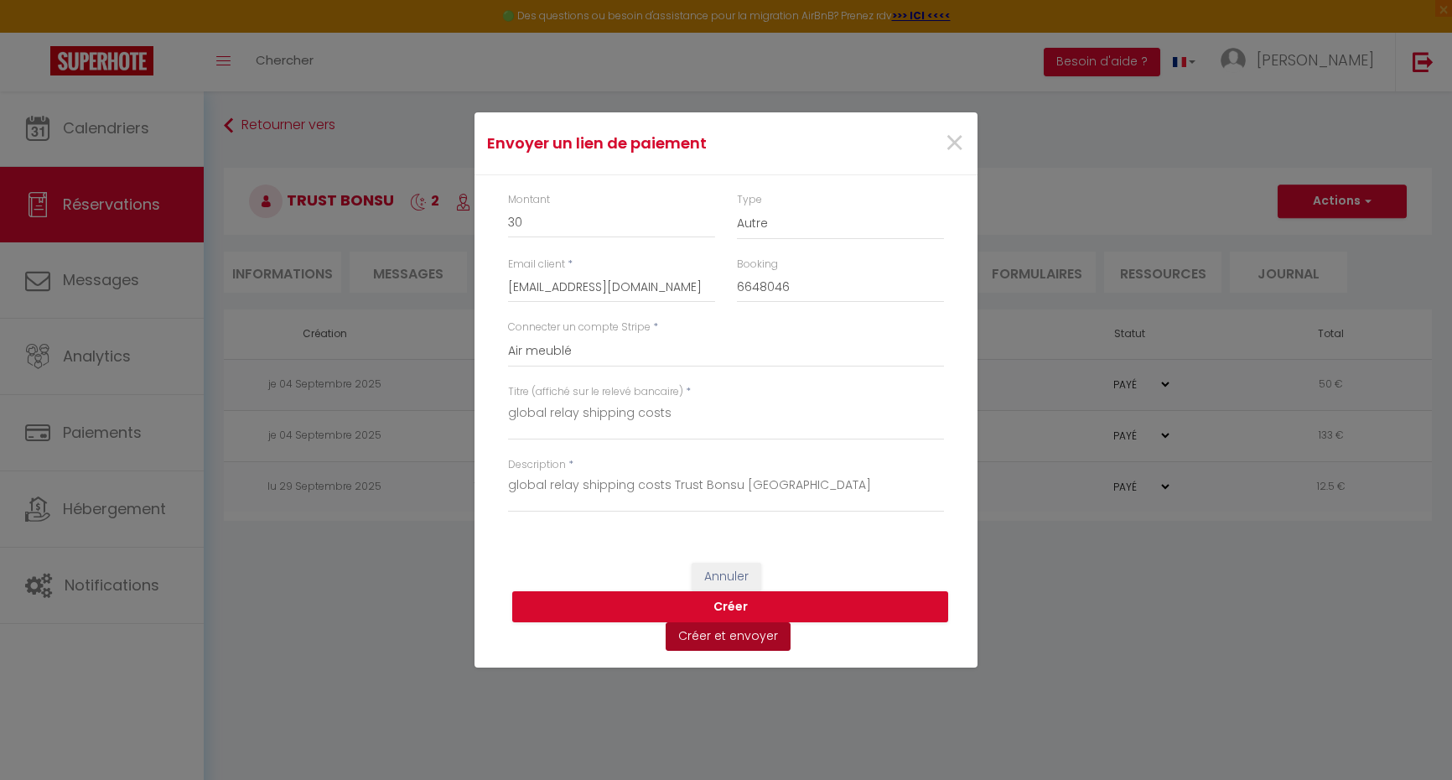
click at [742, 637] on button "Créer et envoyer" at bounding box center [728, 636] width 125 height 29
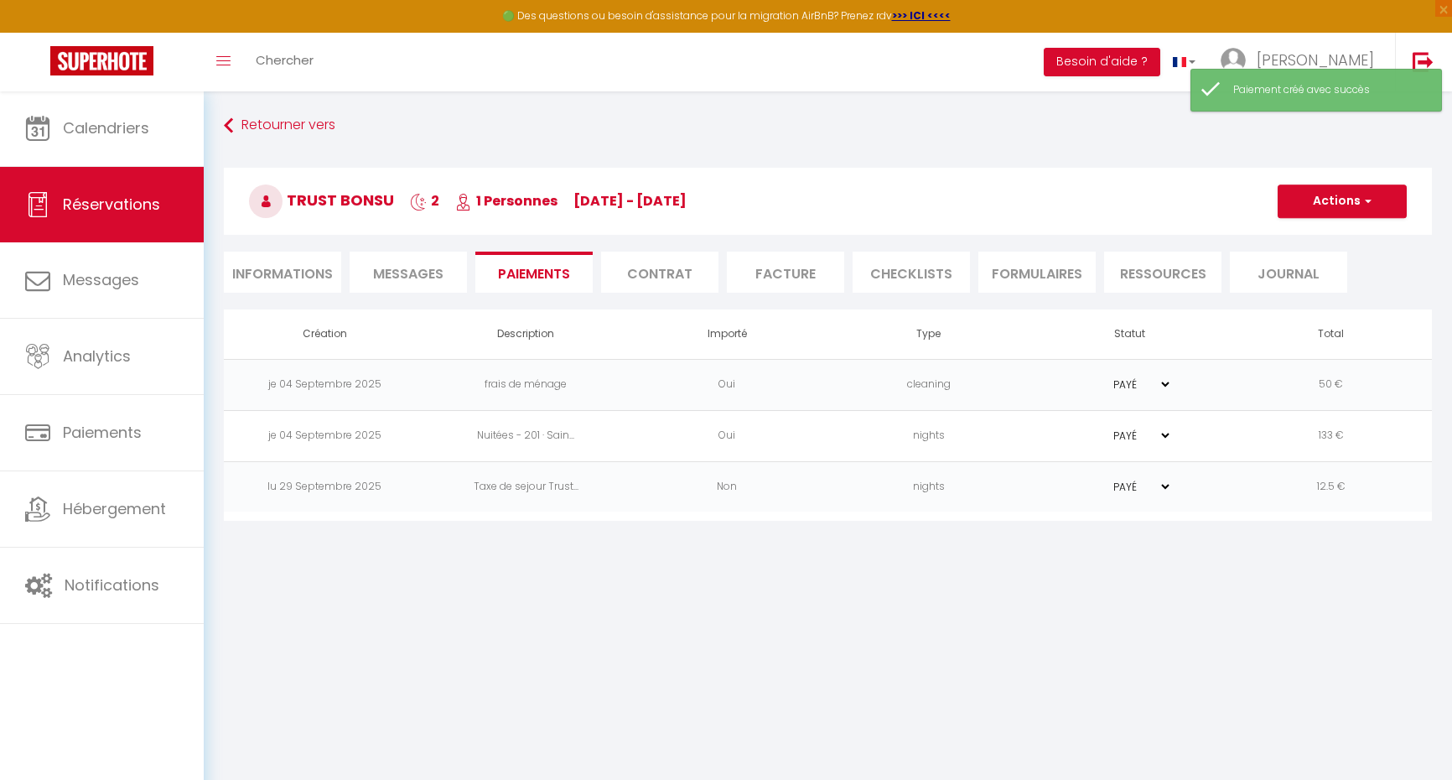
type input "tbonsu.512803@guest.booking.com"
type input "Payment request"
type textarea "Hi, We invite you to click on the link below to make the payment: Title : globa…"
select select "0"
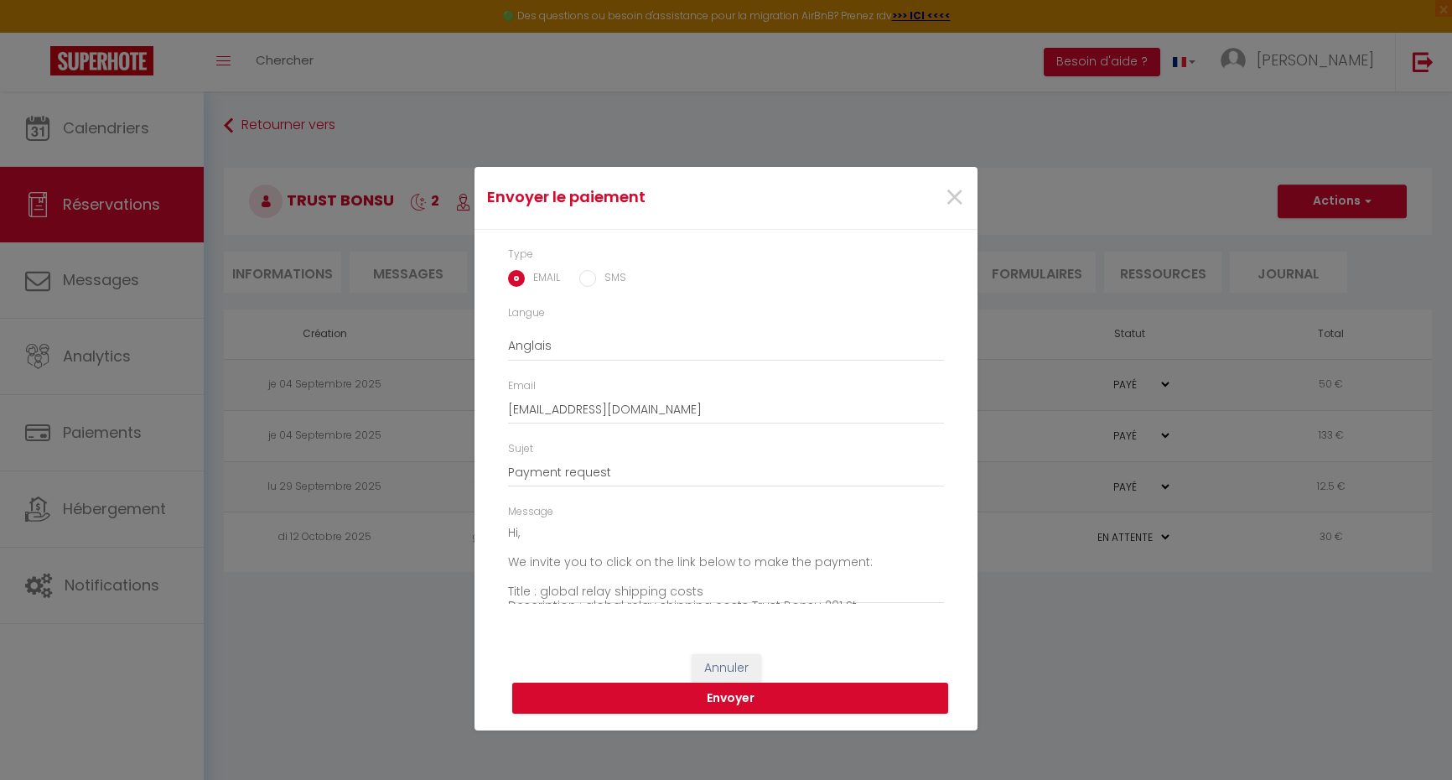
click at [744, 662] on button "Annuler" at bounding box center [727, 668] width 70 height 29
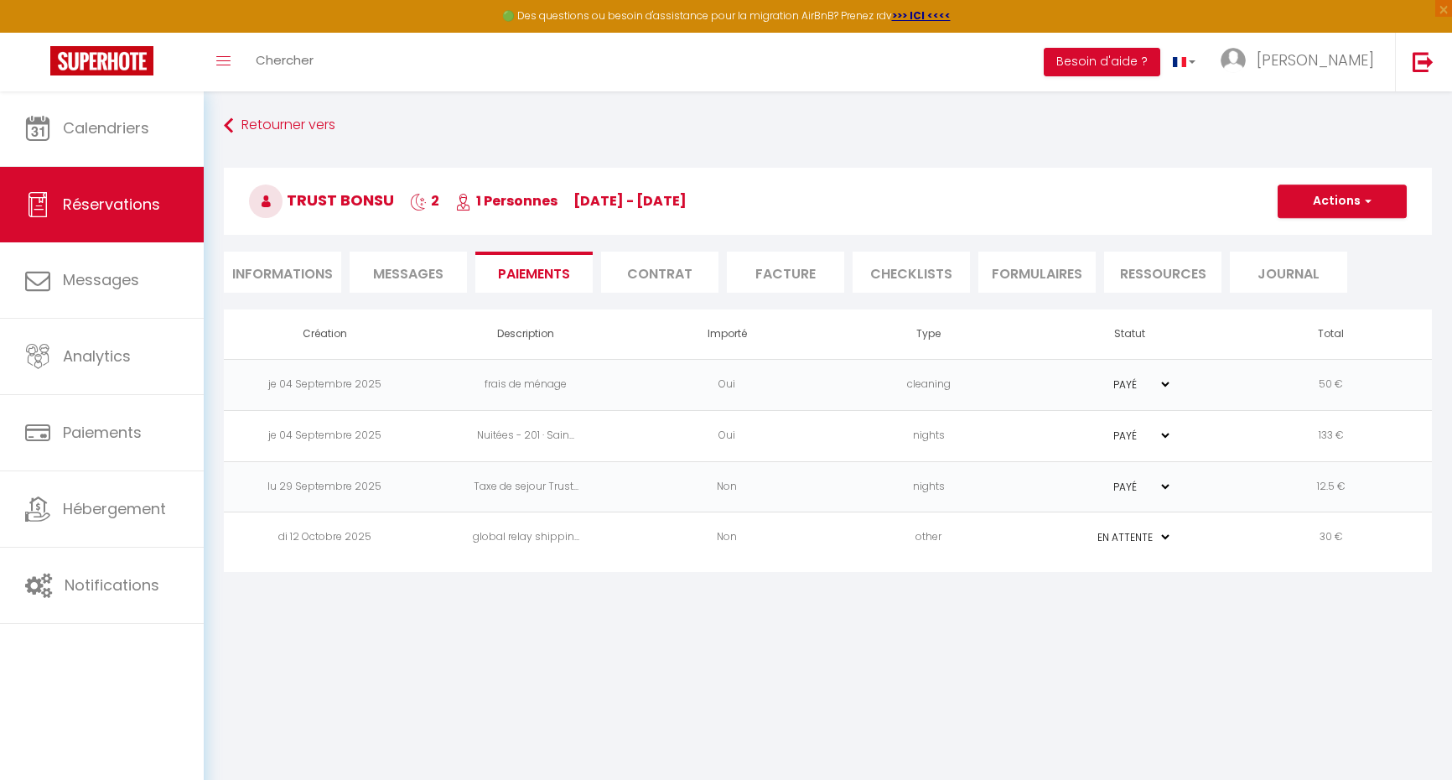
click at [1257, 543] on td "30 €" at bounding box center [1331, 537] width 201 height 51
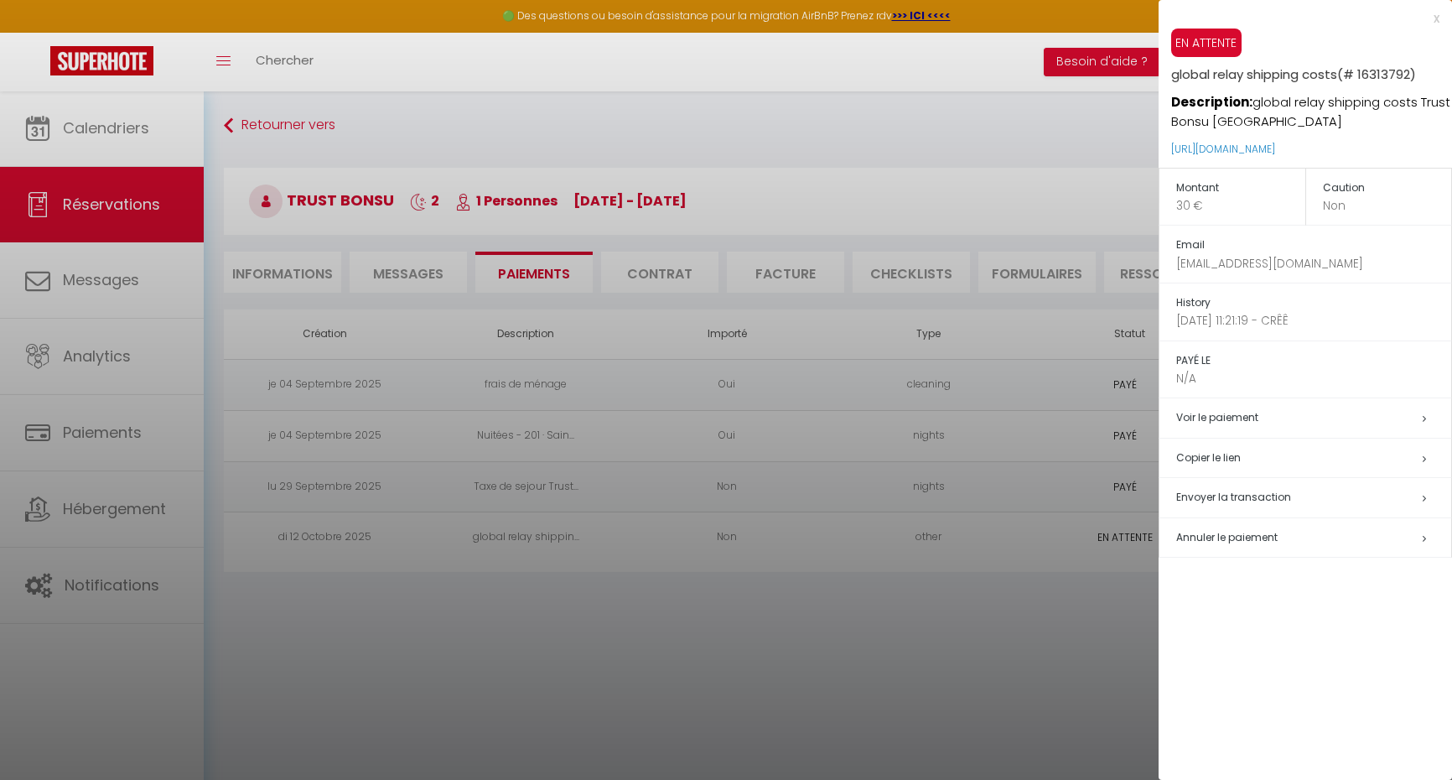
click at [1222, 453] on h5 "Copier le lien" at bounding box center [1313, 458] width 275 height 19
click at [1208, 457] on h5 "Copier le lien" at bounding box center [1313, 458] width 275 height 19
click at [1226, 449] on h5 "Copier le lien" at bounding box center [1313, 458] width 275 height 19
click at [1097, 137] on div at bounding box center [726, 390] width 1452 height 780
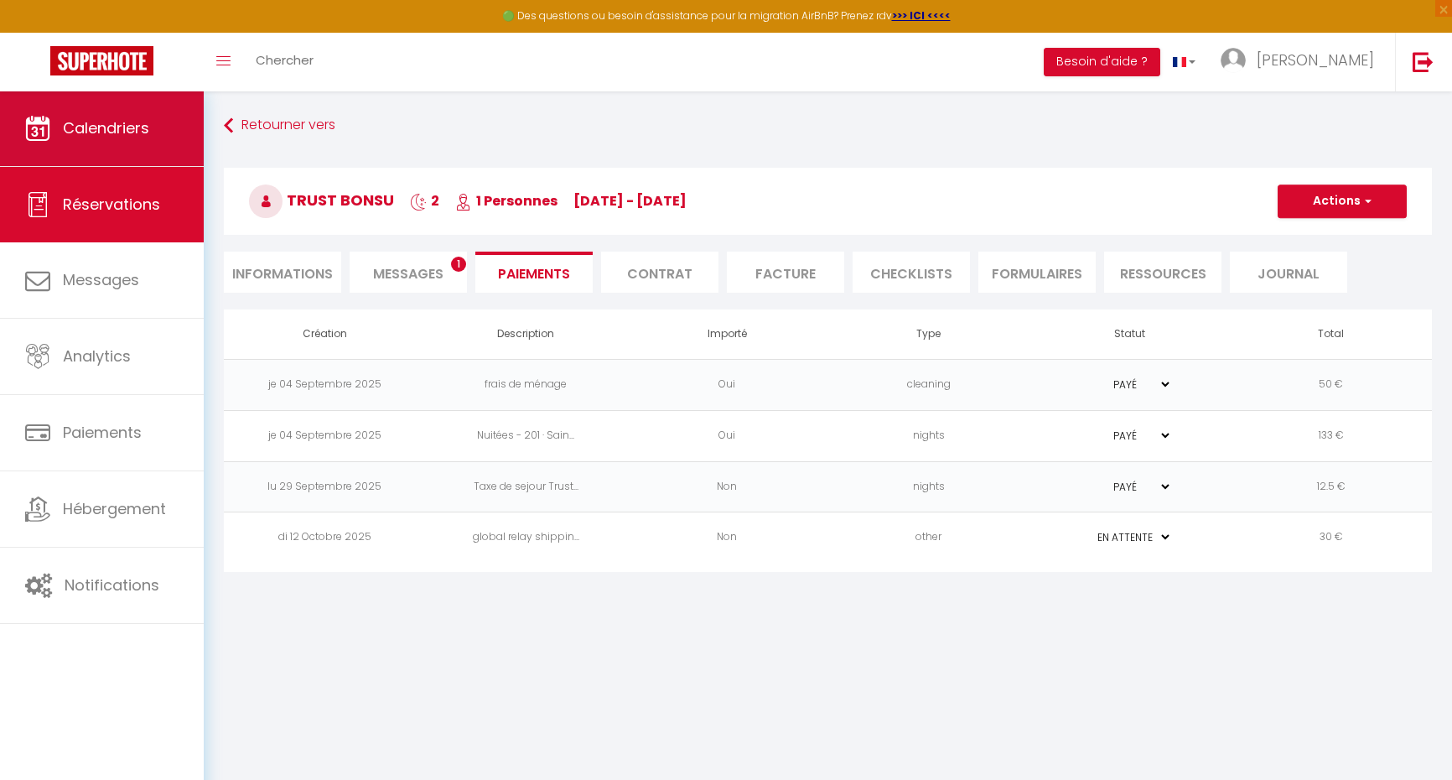
click at [130, 133] on span "Calendriers" at bounding box center [106, 127] width 86 height 21
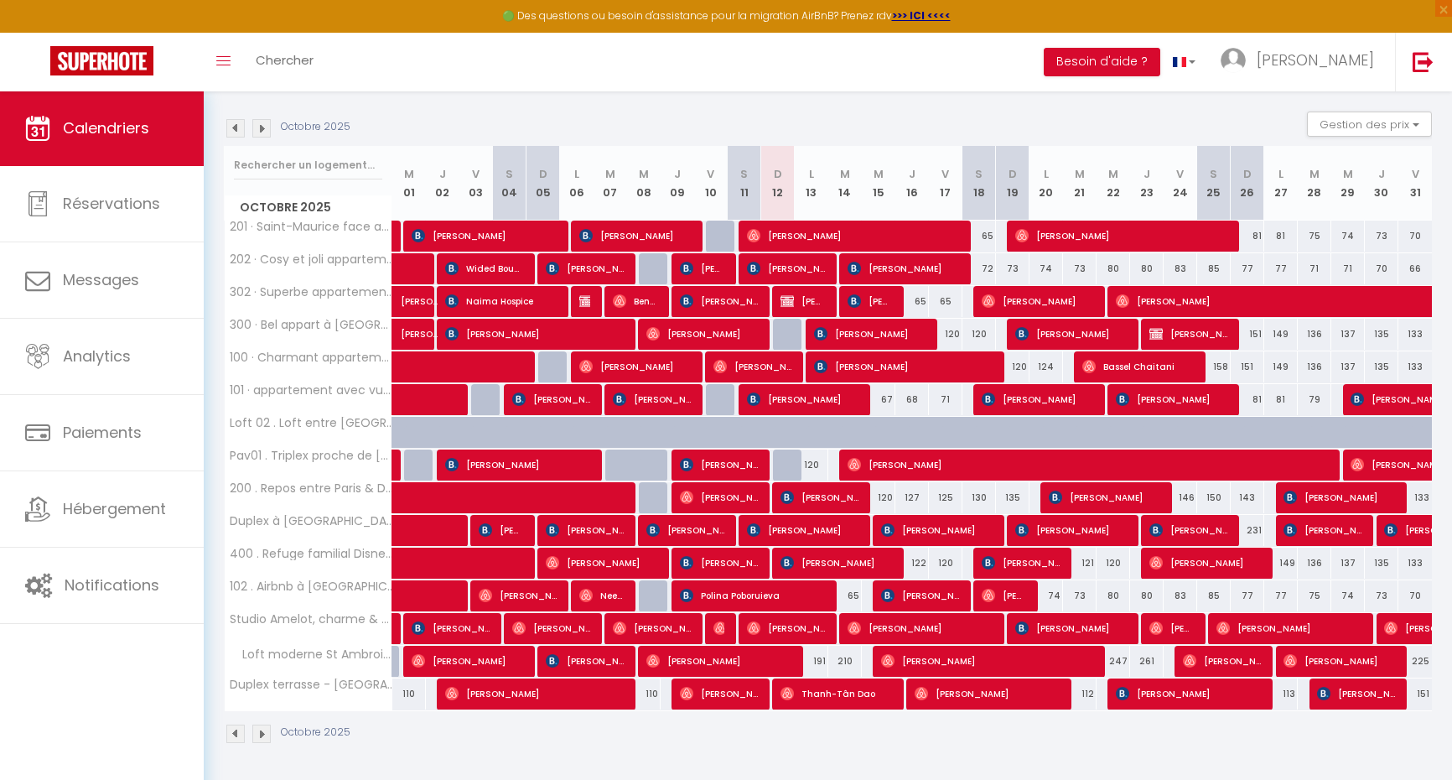
scroll to position [160, 0]
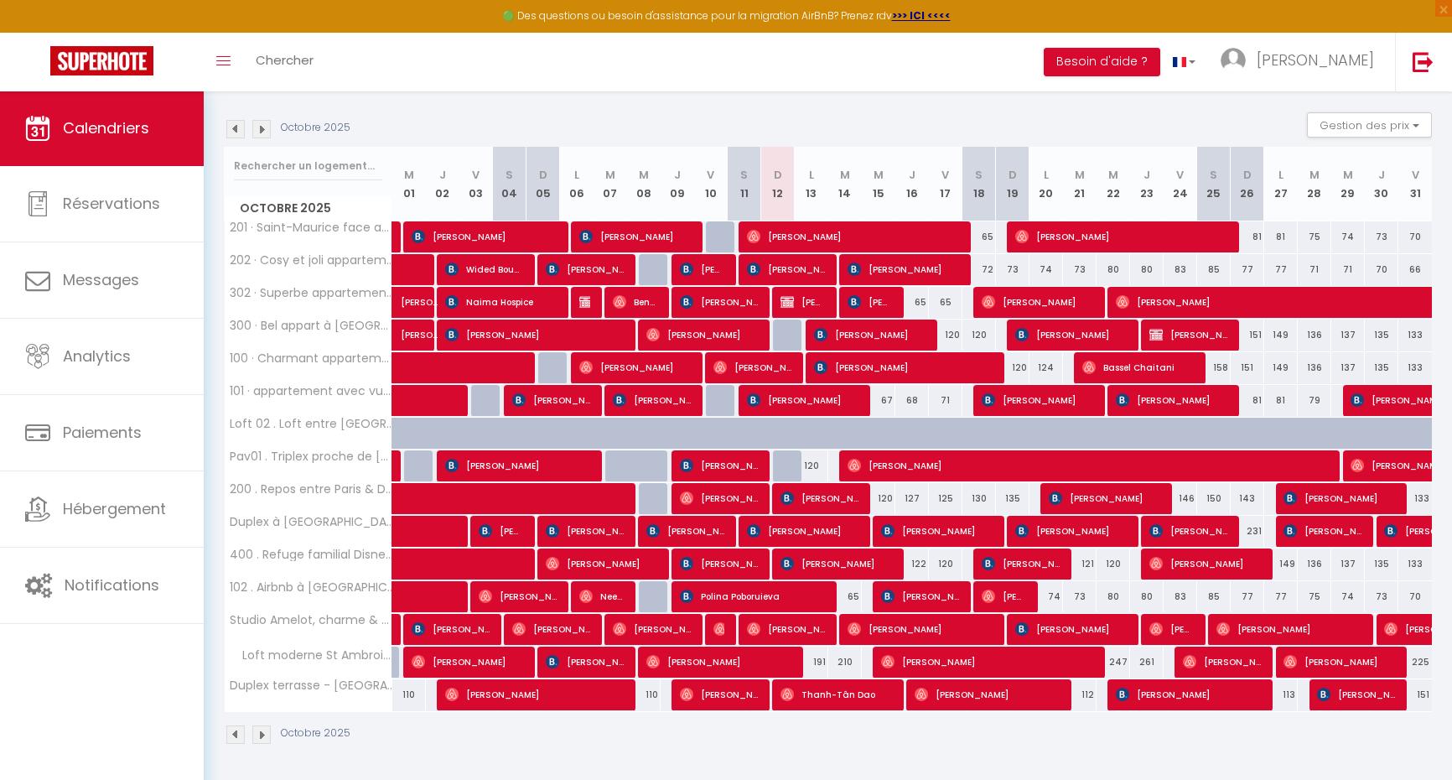
click at [1420, 535] on span "Zeenat Patel" at bounding box center [1442, 531] width 116 height 32
select select "KO"
select select "0"
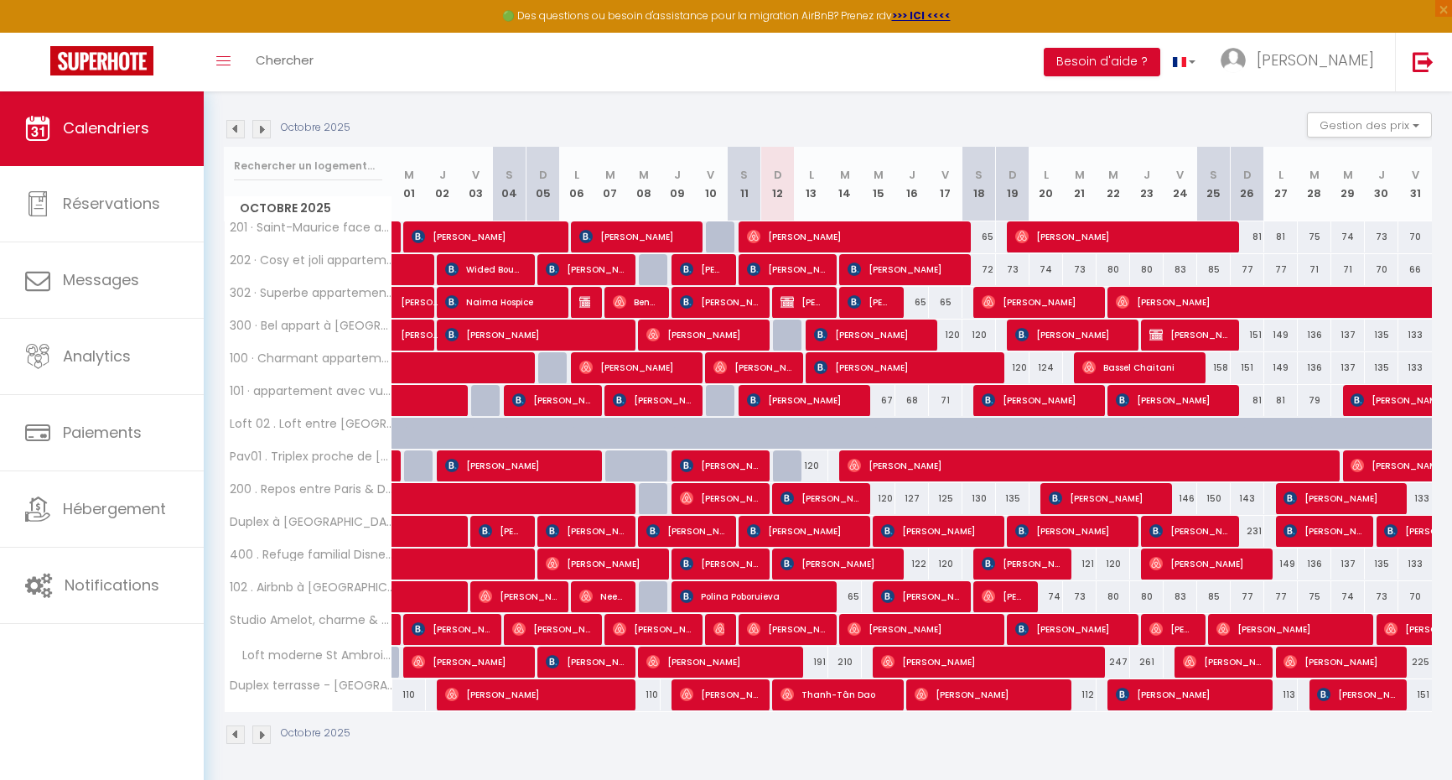
select select "1"
select select
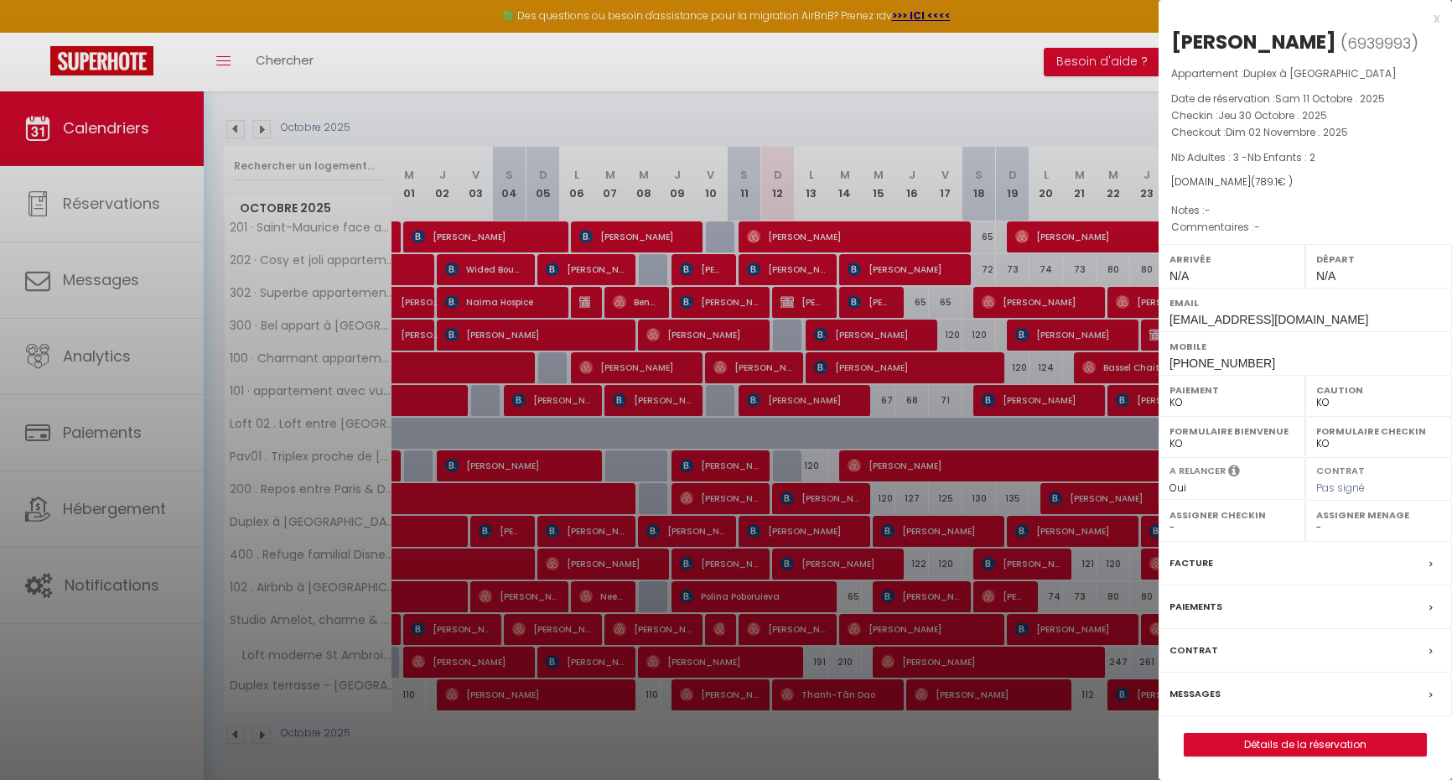
click at [1341, 741] on link "Détails de la réservation" at bounding box center [1305, 745] width 241 height 22
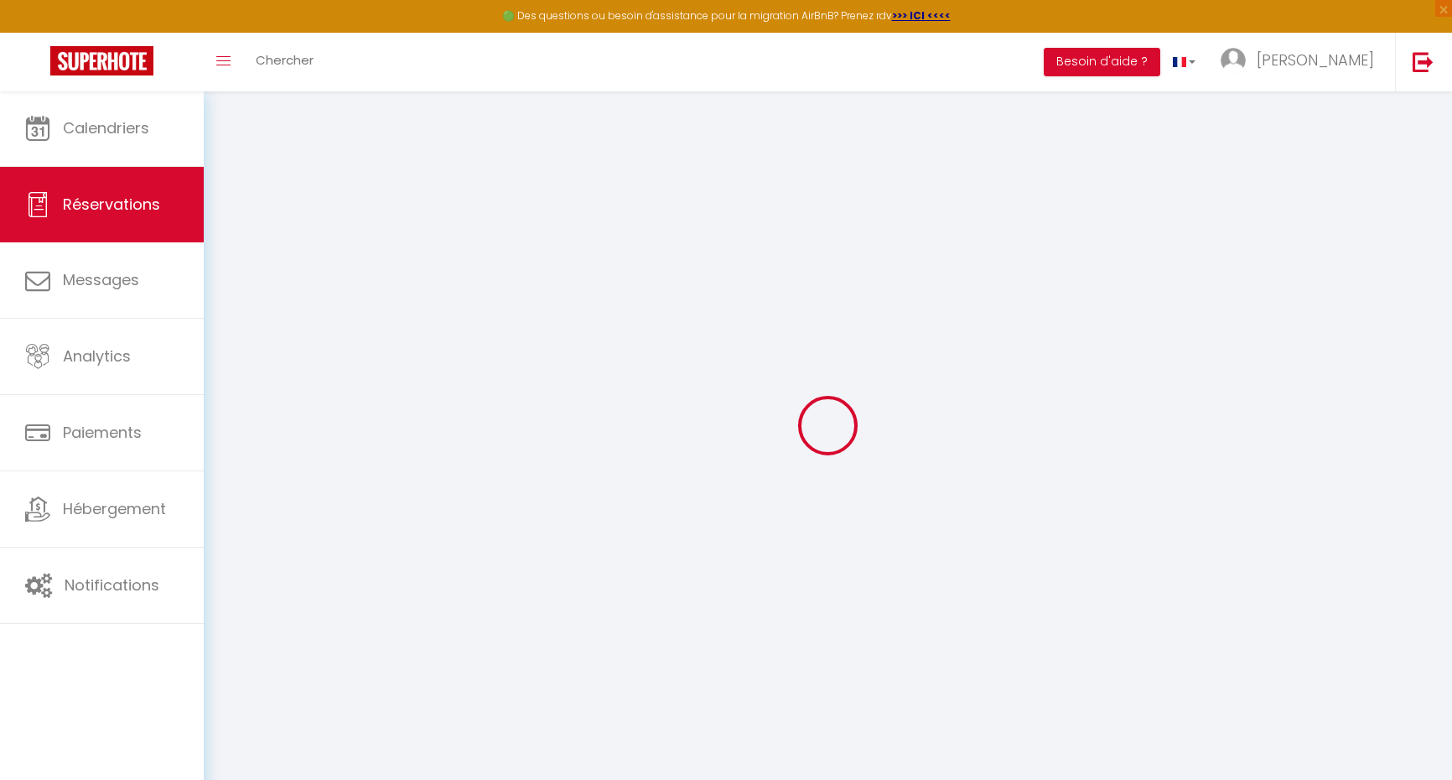
select select
checkbox input "false"
select select
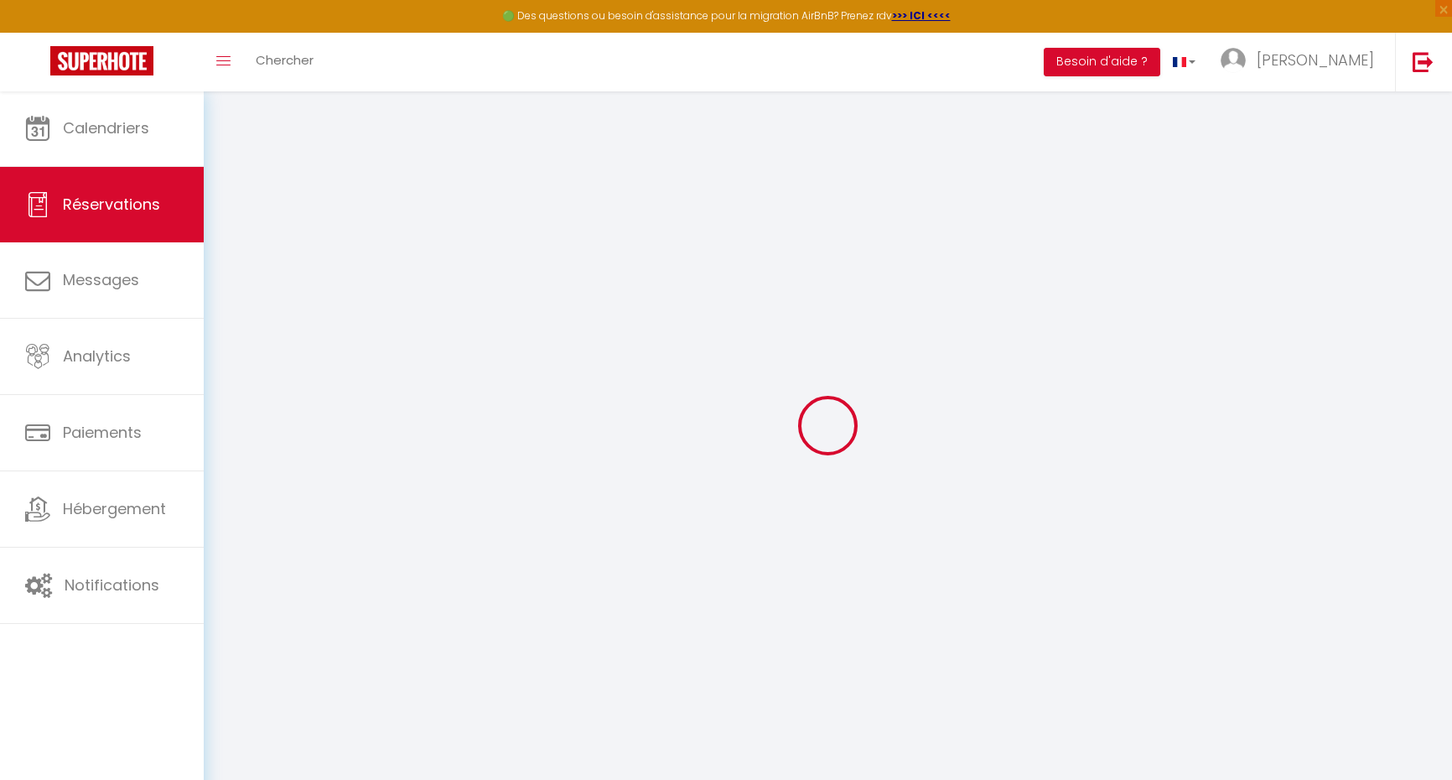
checkbox input "false"
type input "100"
type input "37.05"
select select
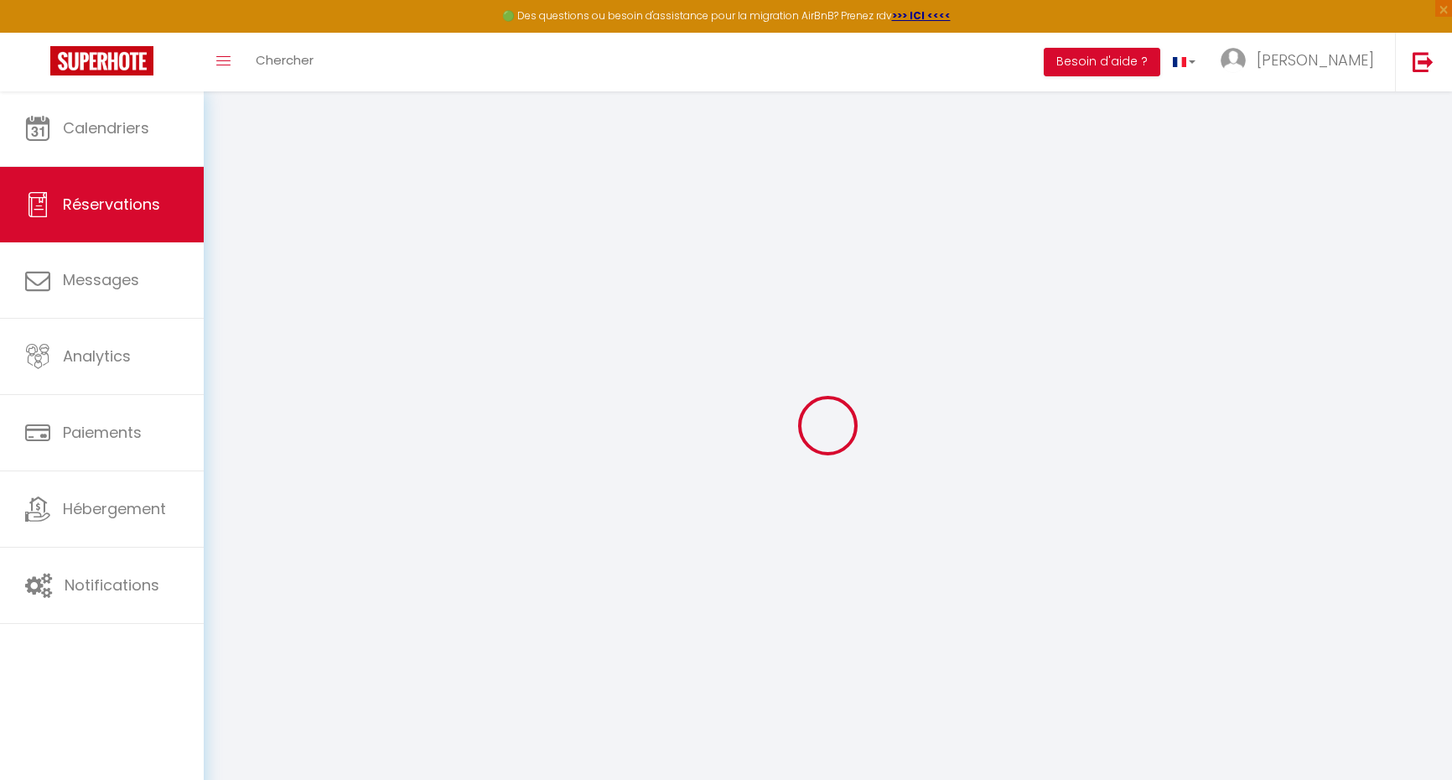
checkbox input "false"
select select
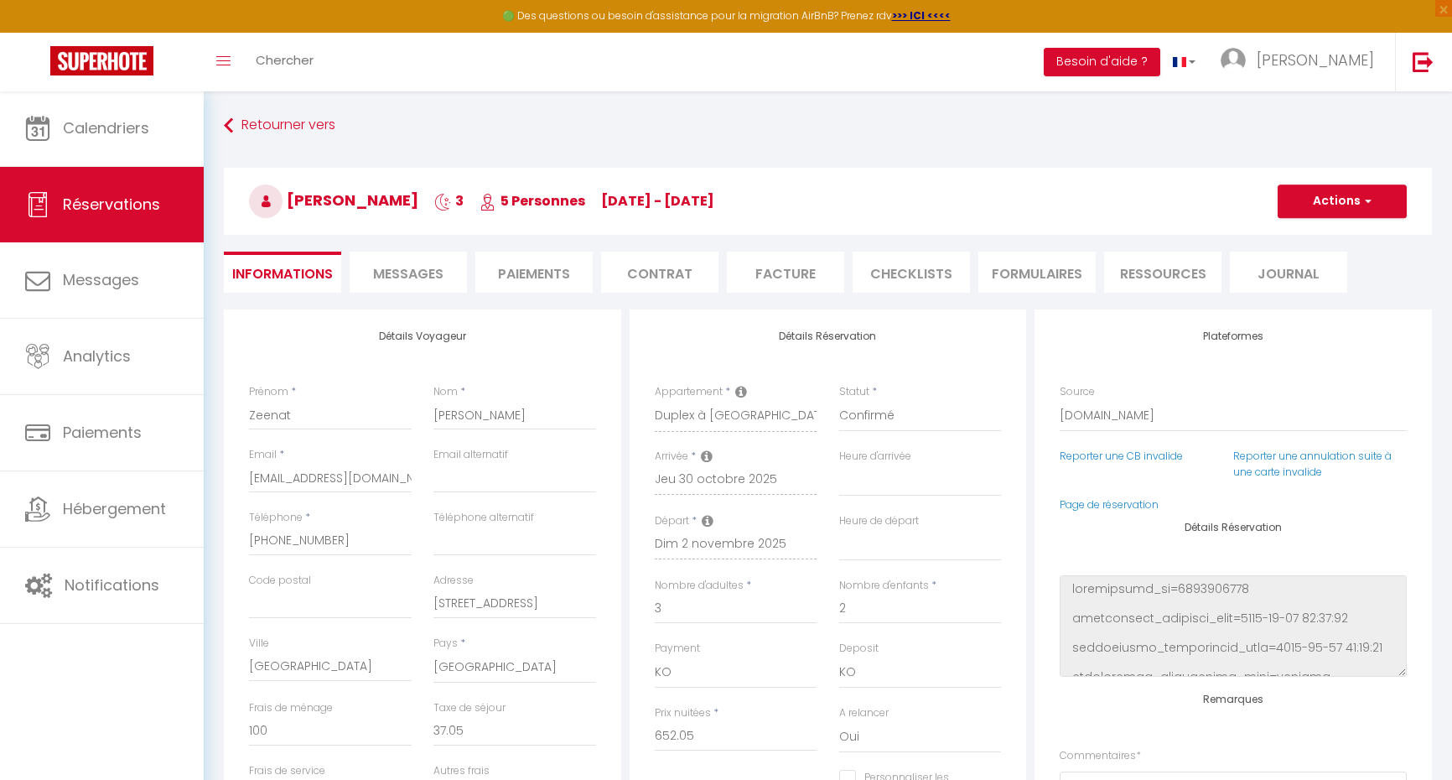
click at [535, 273] on li "Paiements" at bounding box center [533, 272] width 117 height 41
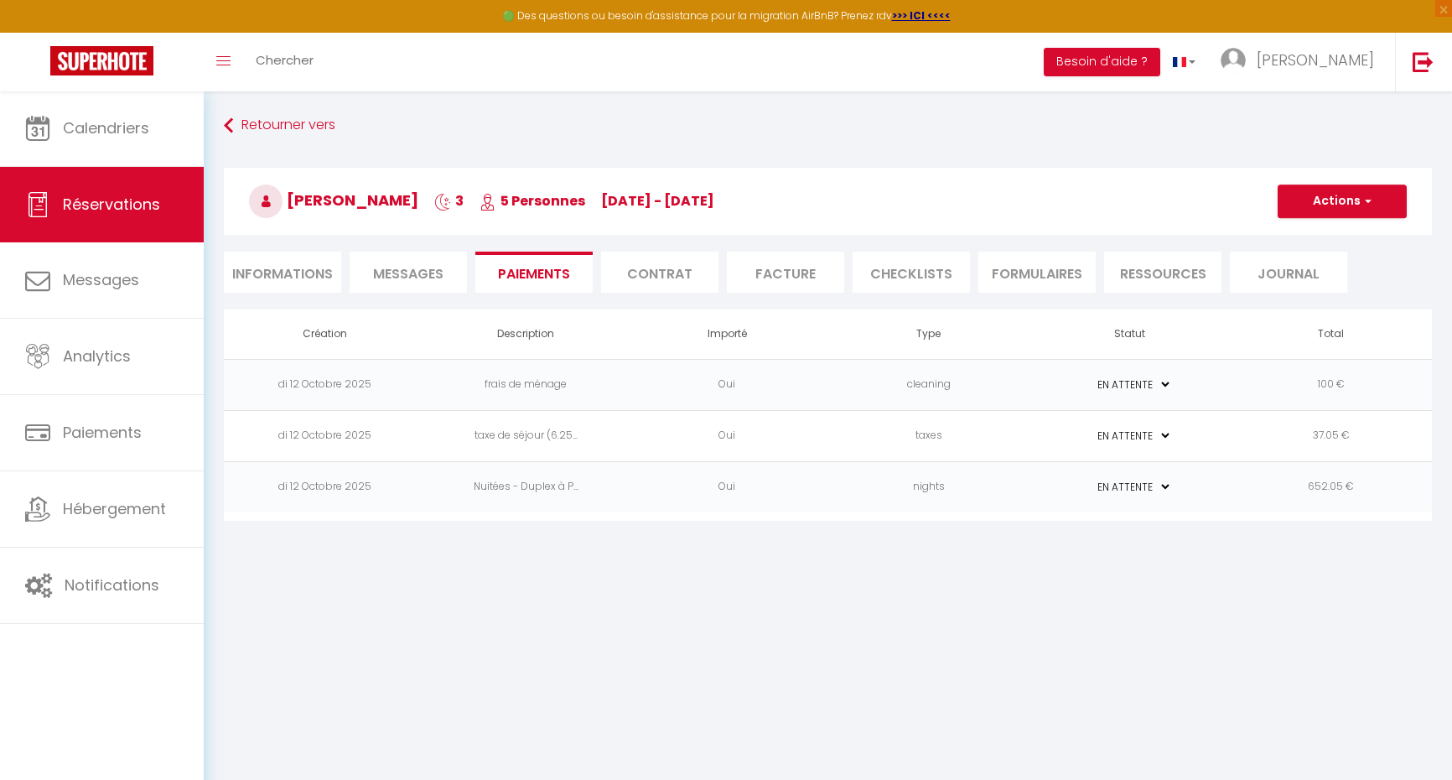
click at [309, 273] on li "Informations" at bounding box center [282, 272] width 117 height 41
select select
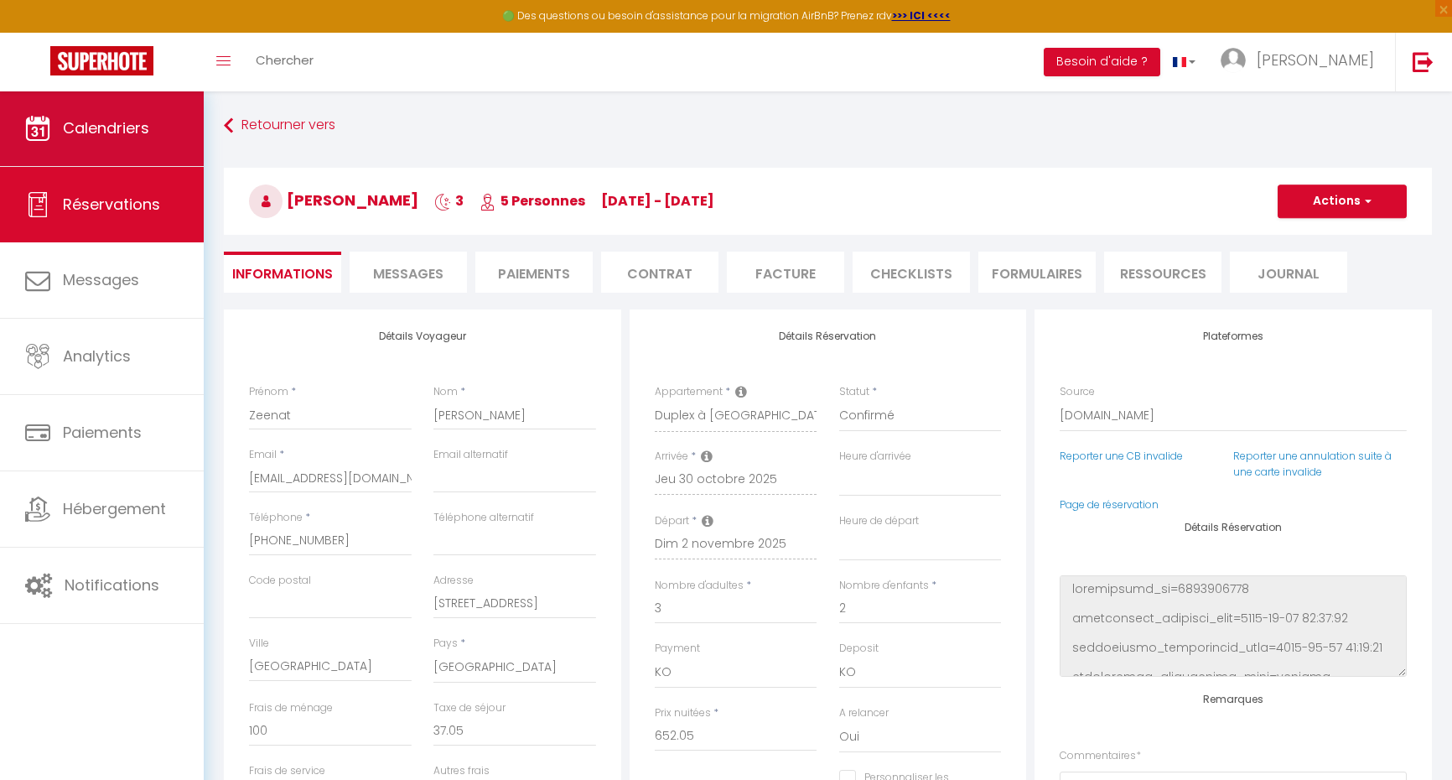
click at [105, 126] on span "Calendriers" at bounding box center [106, 127] width 86 height 21
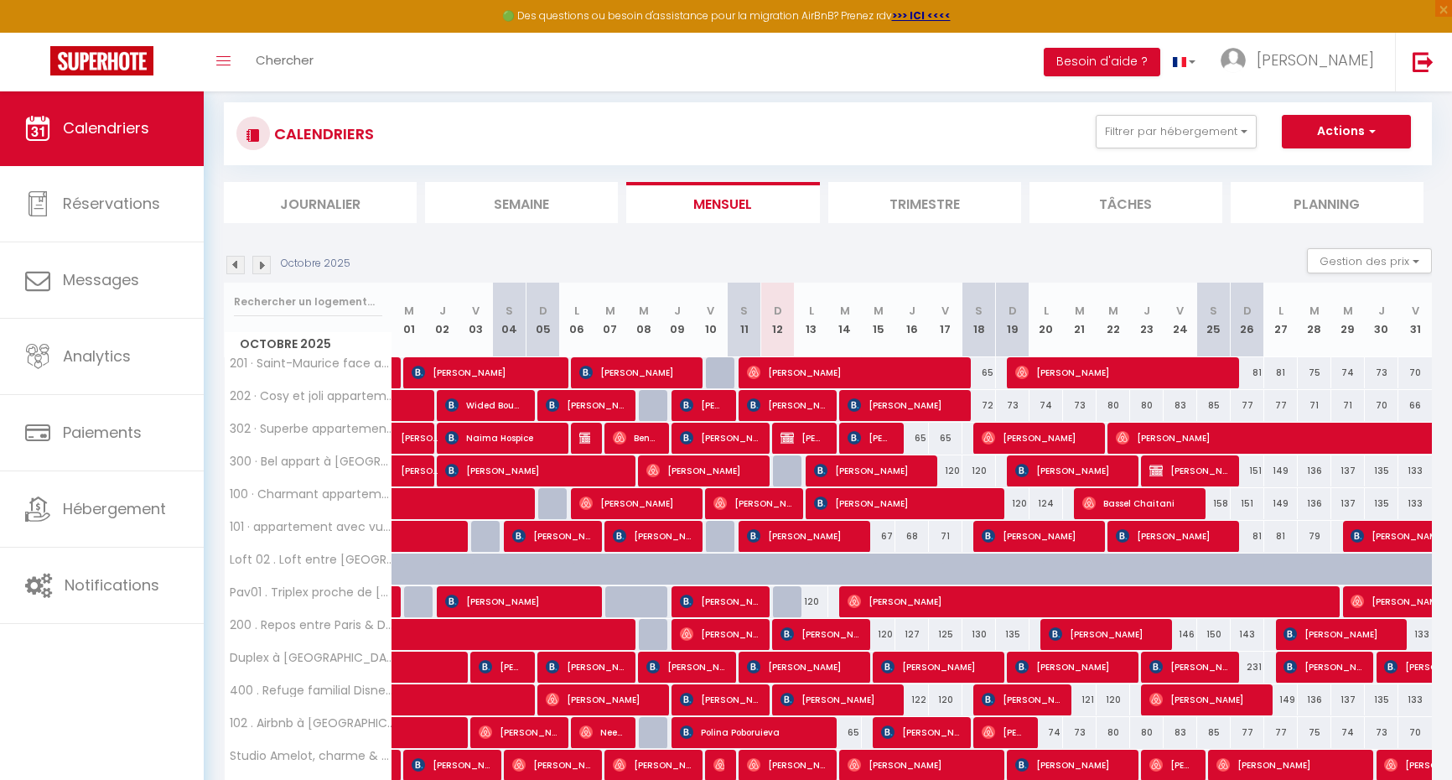
scroll to position [29, 0]
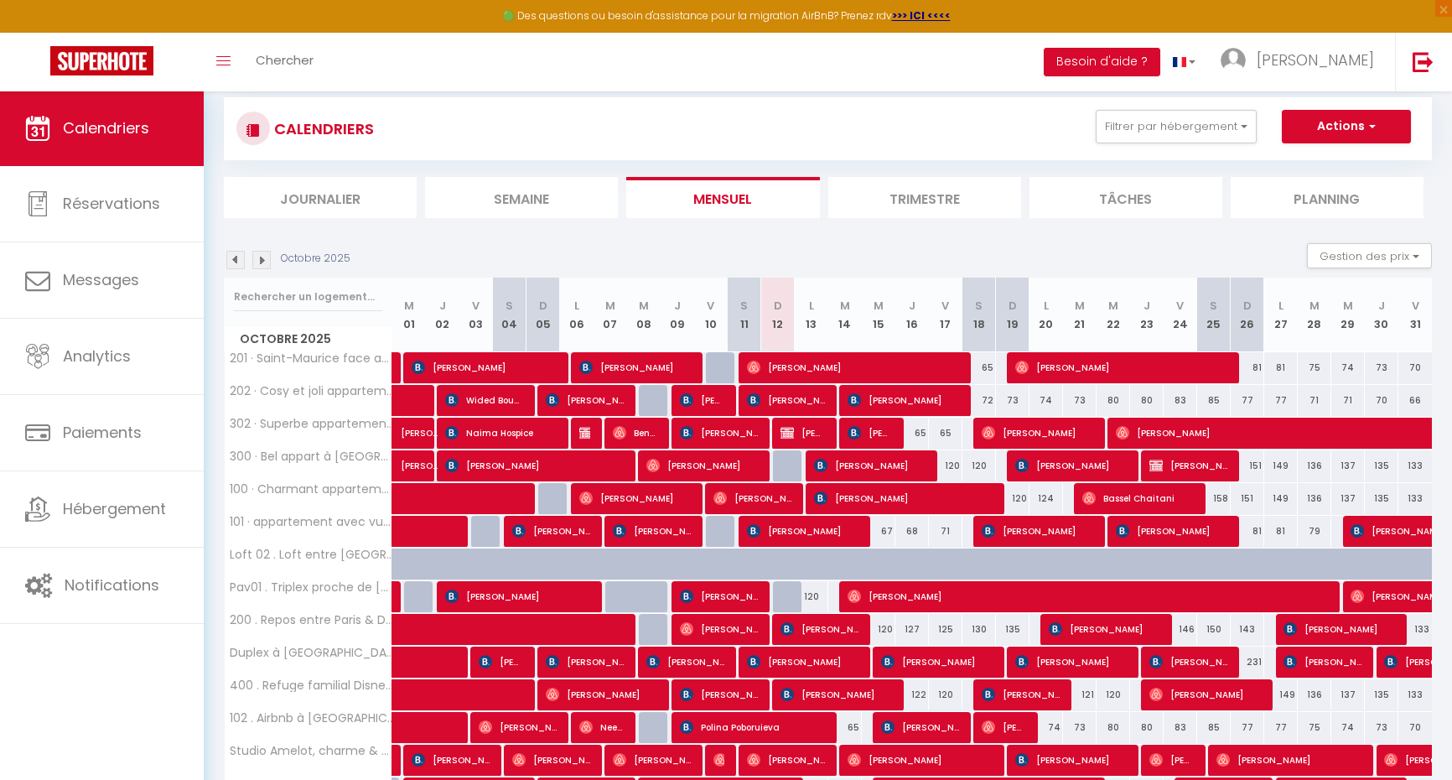
click at [807, 429] on span "Ivan Munteanu" at bounding box center [803, 433] width 44 height 32
select select "OK"
select select "KO"
select select "1"
select select "0"
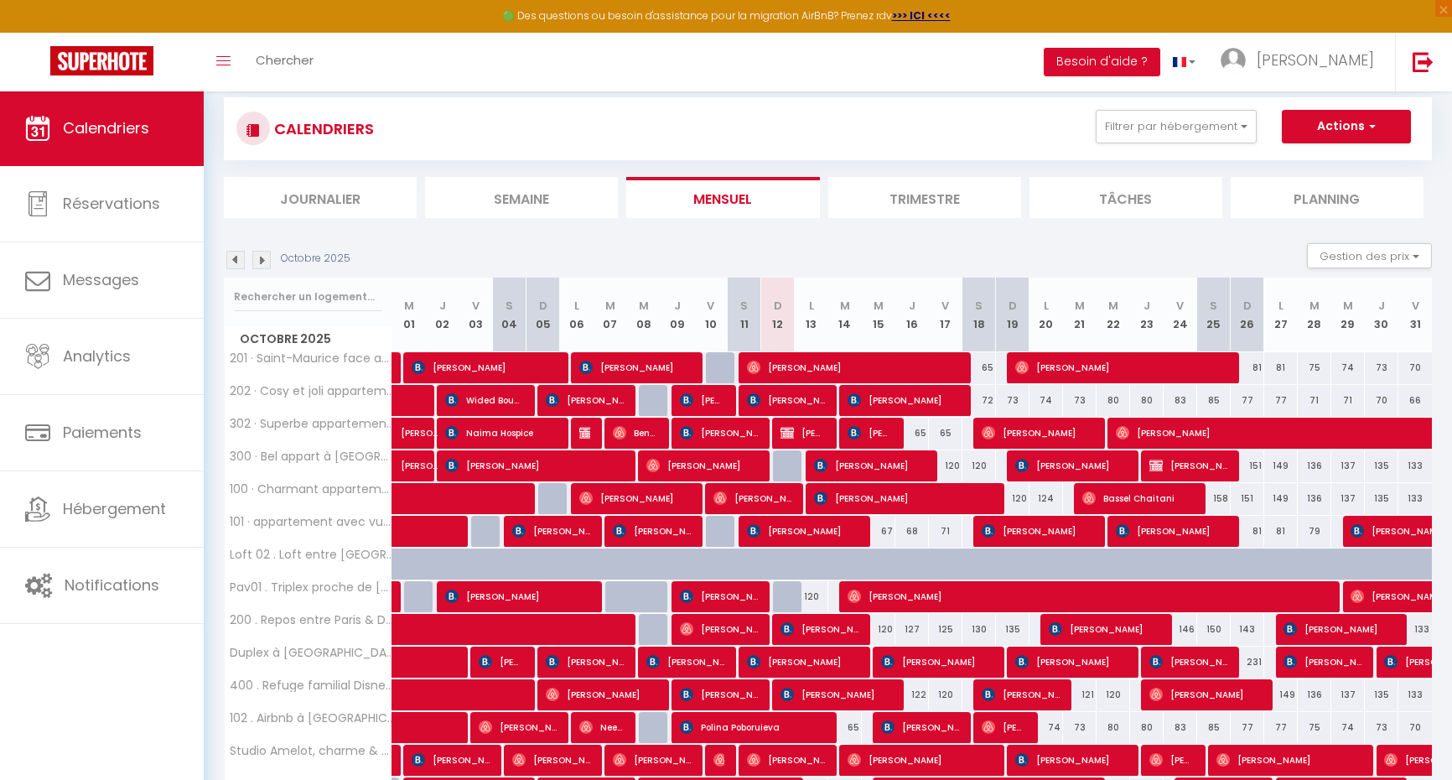
select select "1"
select select
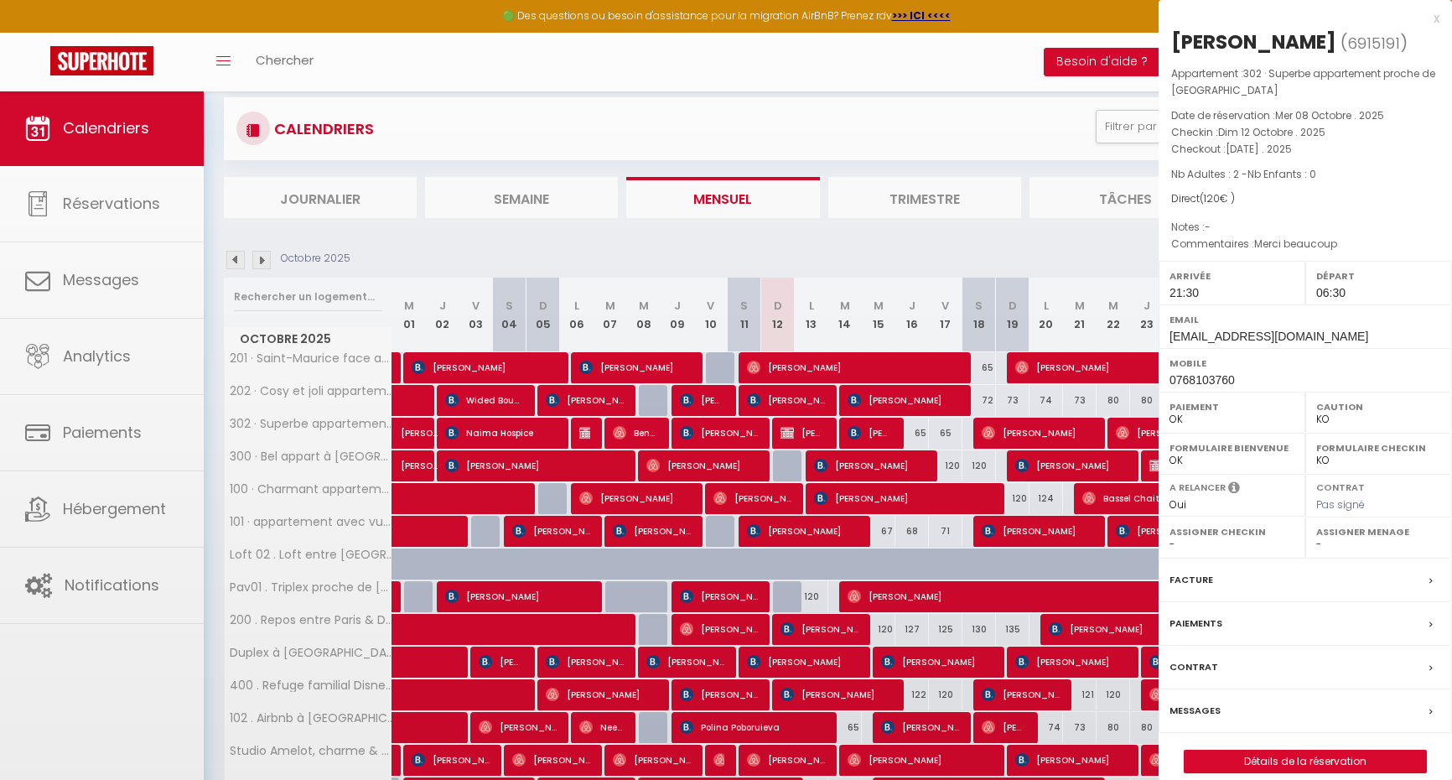
select select "43033"
select select "21493"
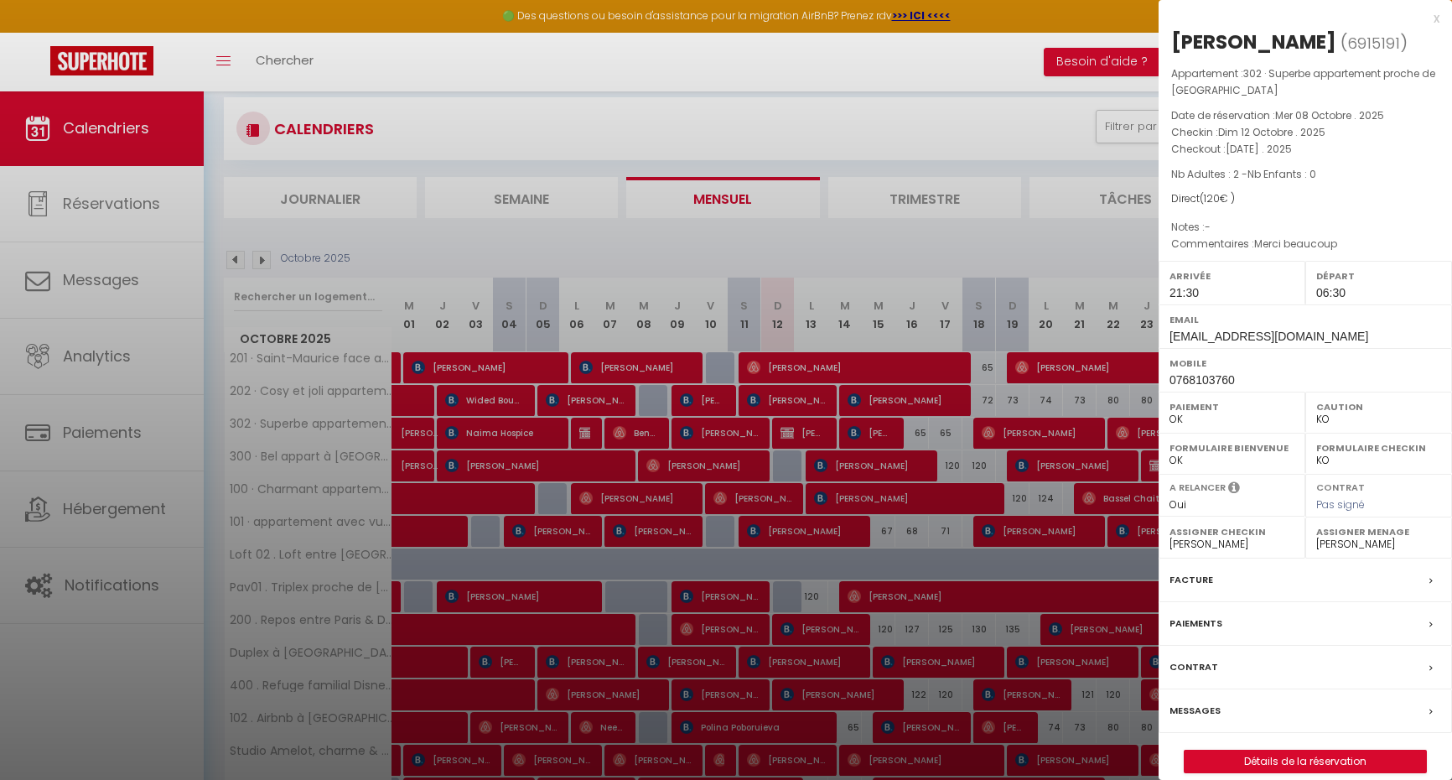
click at [900, 251] on div at bounding box center [726, 390] width 1452 height 780
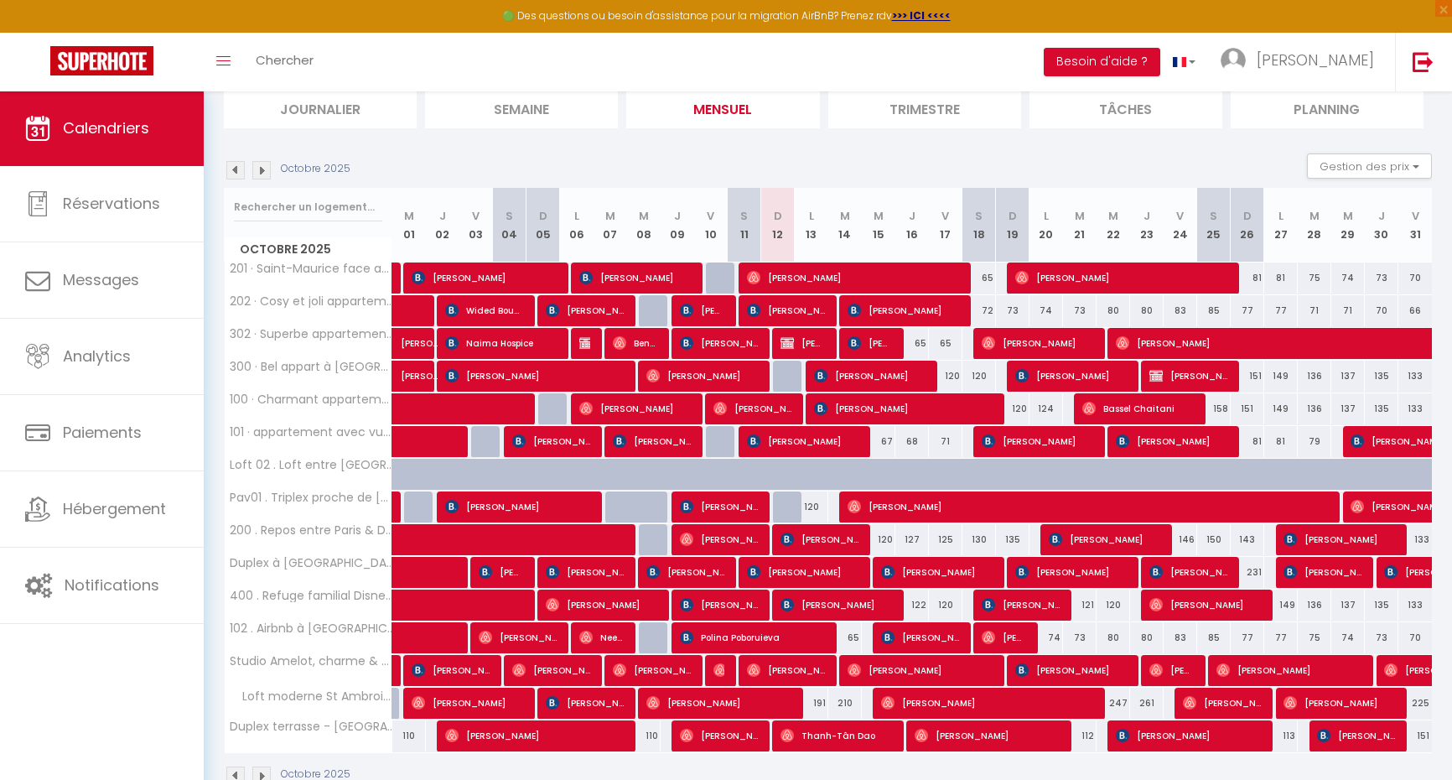
scroll to position [132, 0]
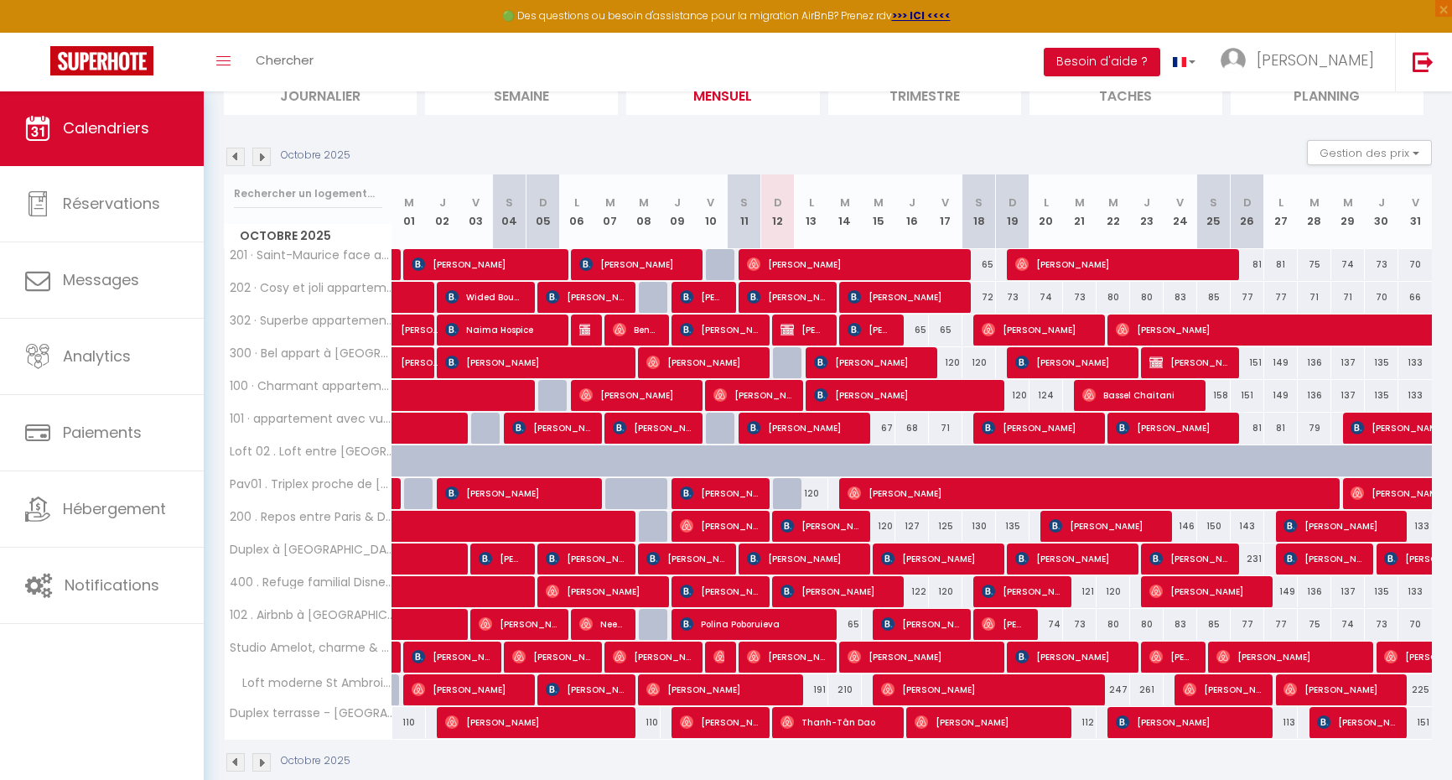
click at [879, 328] on span "Olivier Verdeil" at bounding box center [870, 330] width 44 height 32
select select
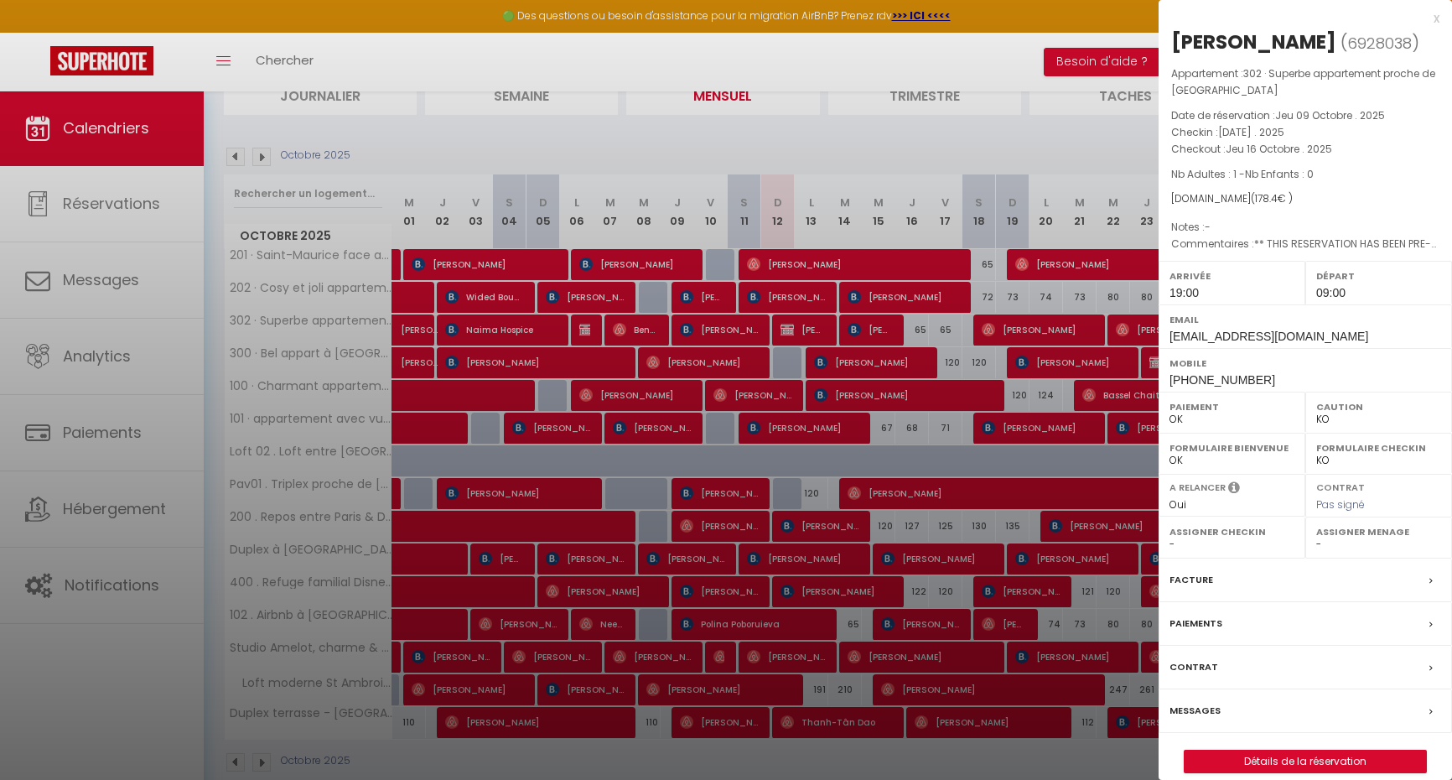
click at [1142, 748] on div at bounding box center [726, 390] width 1452 height 780
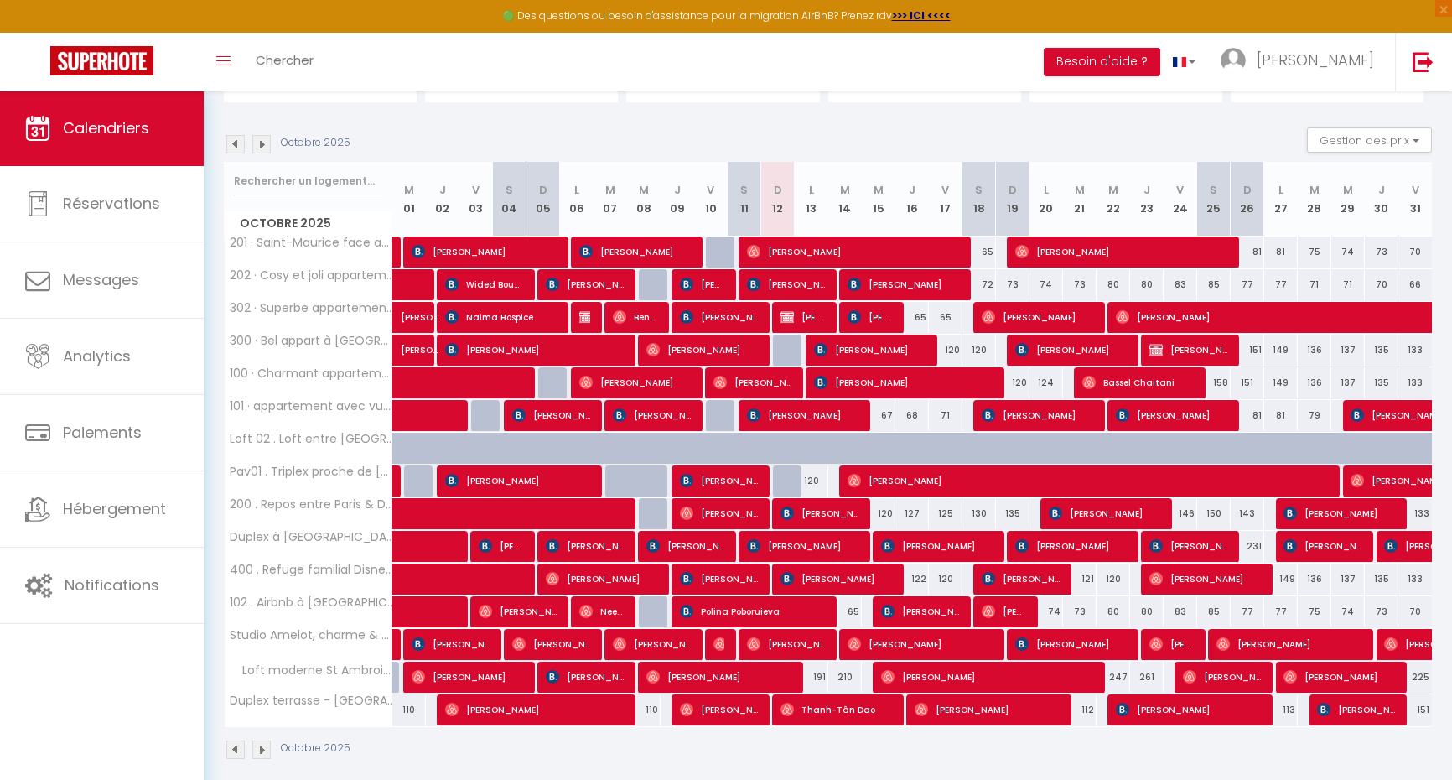
scroll to position [146, 0]
